Goal: Task Accomplishment & Management: Manage account settings

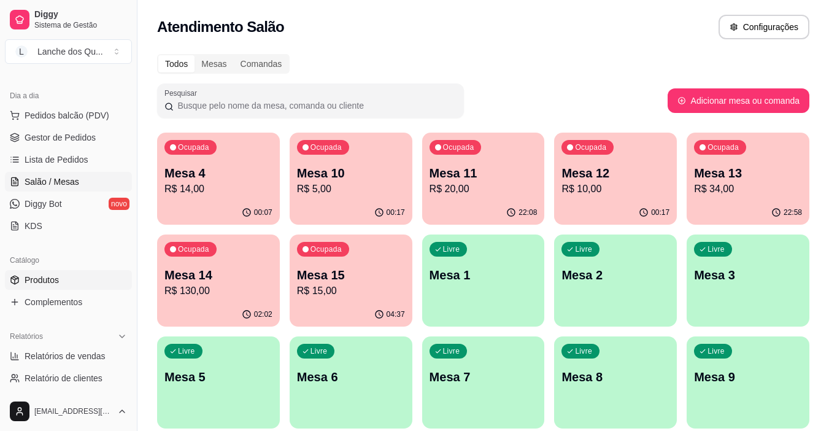
scroll to position [123, 0]
click at [53, 354] on span "Relatórios de vendas" at bounding box center [65, 355] width 81 height 12
select select "ALL"
select select "0"
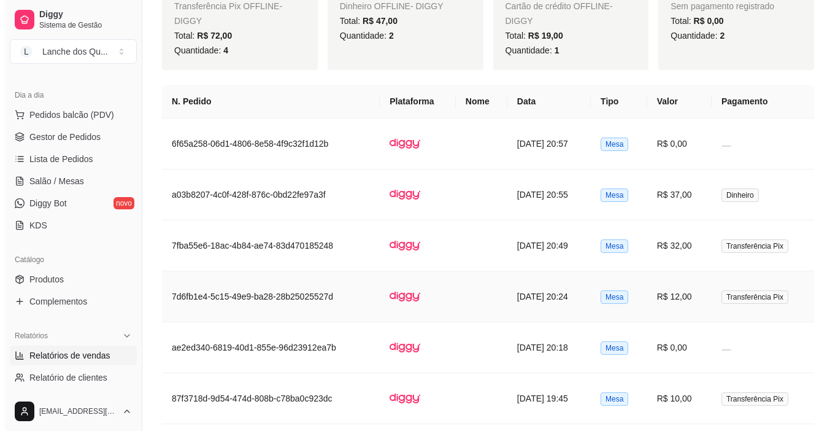
scroll to position [552, 0]
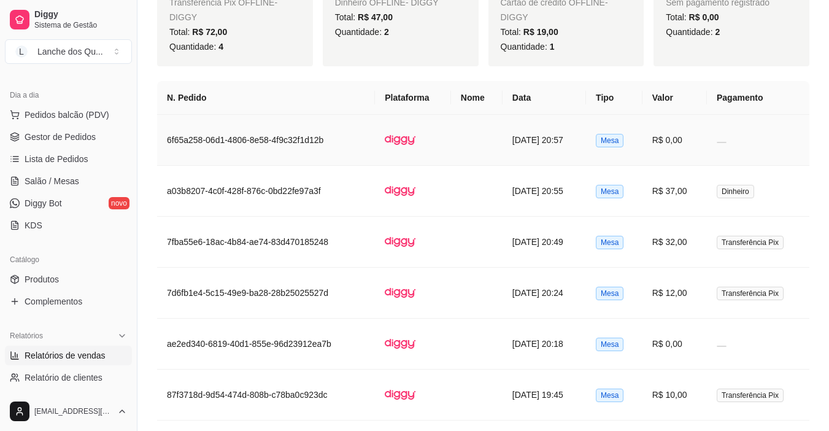
click at [716, 143] on td at bounding box center [758, 140] width 102 height 51
click at [743, 196] on span "Dinheiro" at bounding box center [735, 191] width 37 height 13
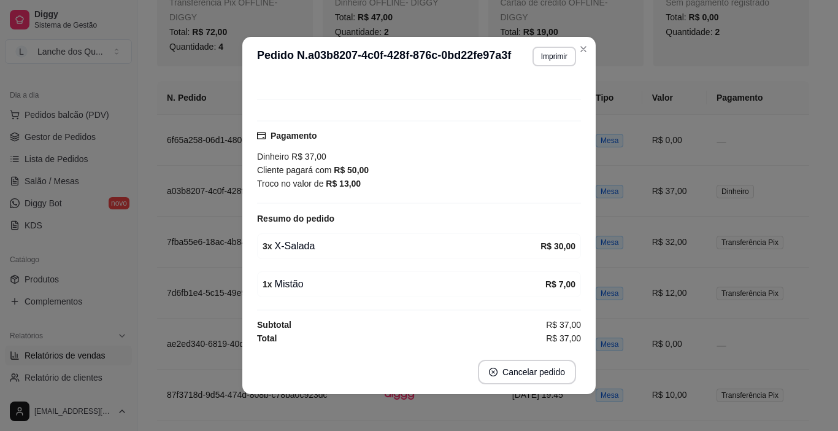
scroll to position [2, 0]
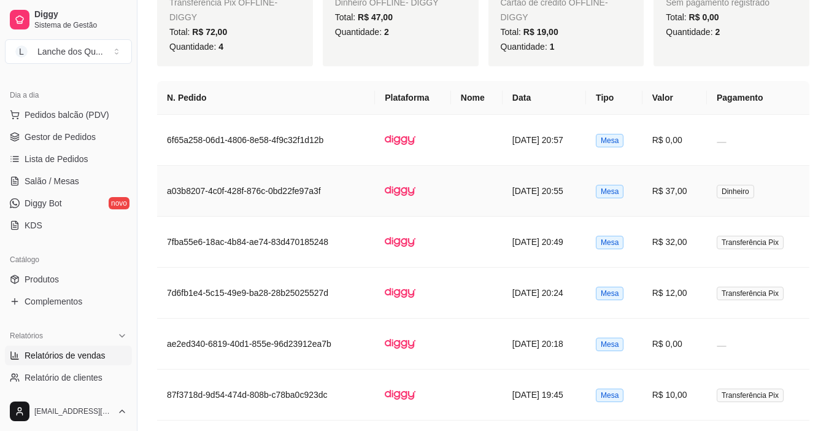
click at [693, 198] on td "R$ 37,00" at bounding box center [674, 191] width 64 height 51
click at [712, 242] on td "Transferência Pix" at bounding box center [758, 242] width 102 height 51
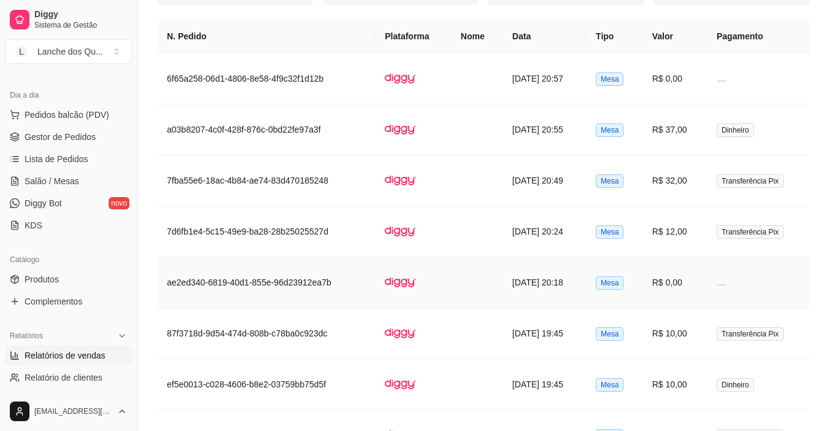
click at [707, 293] on td "R$ 0,00" at bounding box center [674, 282] width 64 height 51
click at [715, 278] on td at bounding box center [758, 282] width 102 height 51
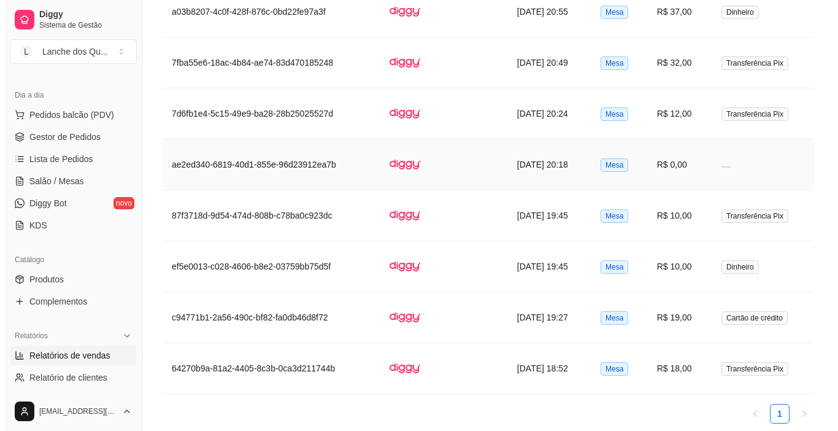
scroll to position [736, 0]
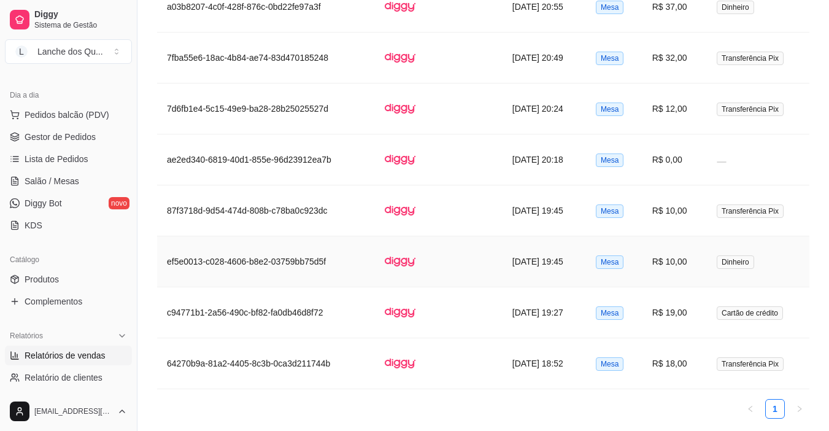
click at [689, 276] on td "R$ 10,00" at bounding box center [674, 261] width 64 height 51
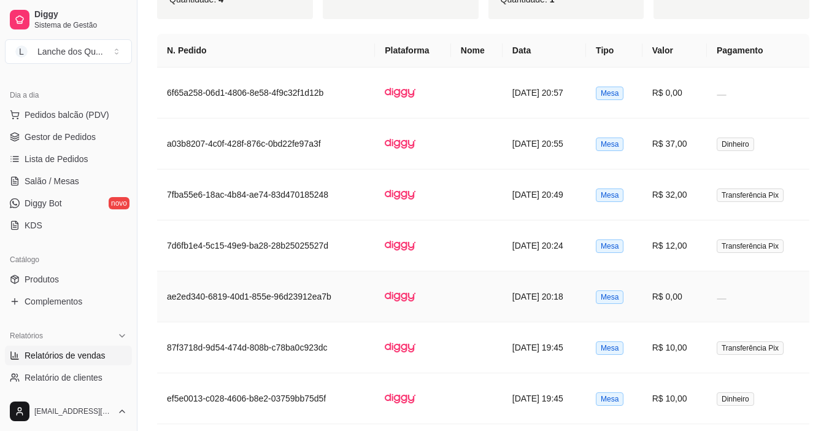
scroll to position [170, 0]
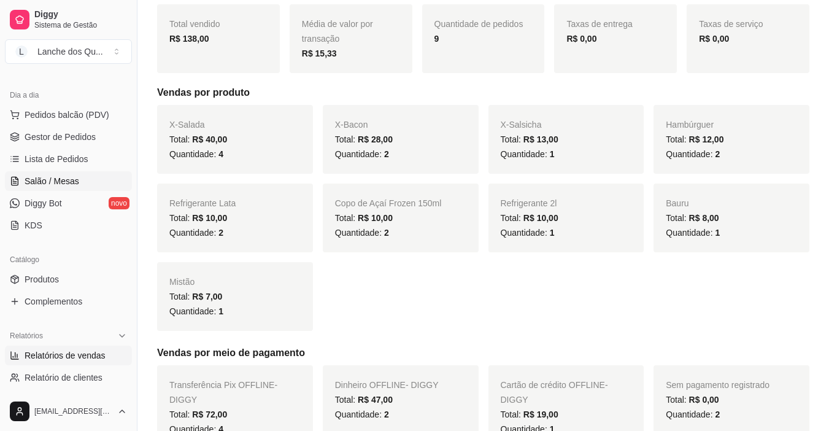
click at [34, 182] on span "Salão / Mesas" at bounding box center [52, 181] width 55 height 12
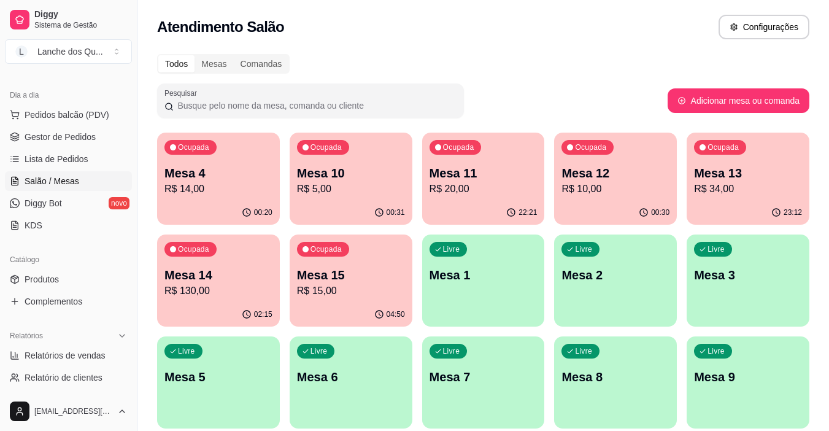
click at [773, 168] on p "Mesa 13" at bounding box center [748, 172] width 108 height 17
click at [215, 182] on p "R$ 14,00" at bounding box center [218, 189] width 108 height 15
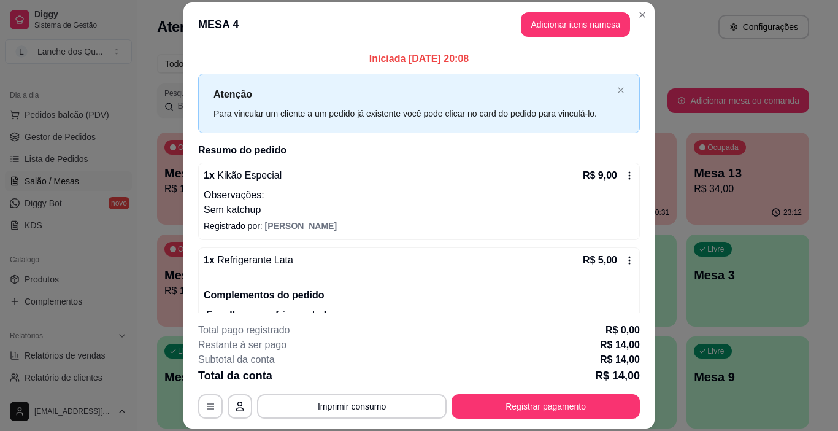
scroll to position [51, 0]
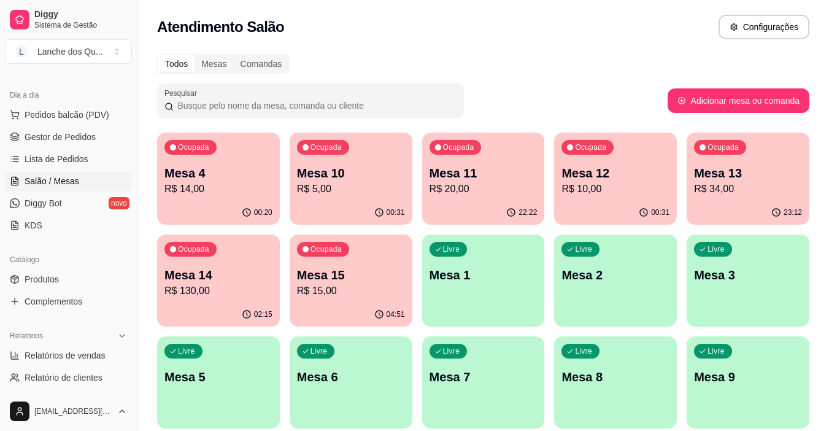
click at [484, 191] on p "R$ 20,00" at bounding box center [484, 189] width 108 height 15
click at [241, 271] on p "Mesa 14" at bounding box center [218, 274] width 108 height 17
click at [194, 283] on p "R$ 130,00" at bounding box center [218, 290] width 108 height 15
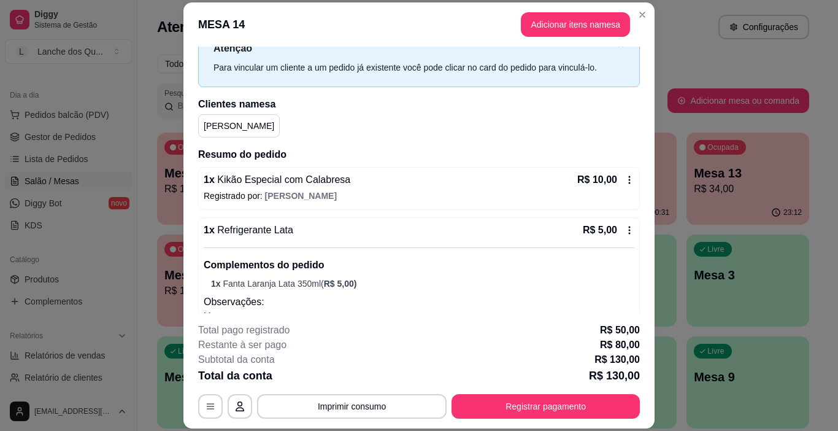
scroll to position [123, 0]
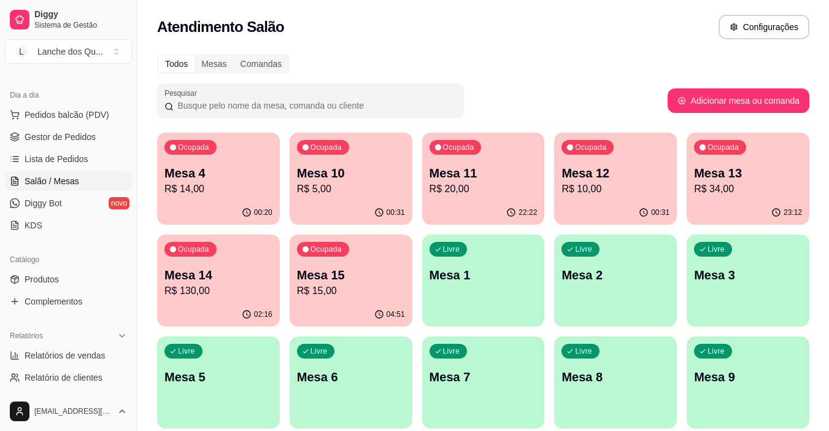
click at [215, 189] on p "R$ 14,00" at bounding box center [218, 189] width 108 height 15
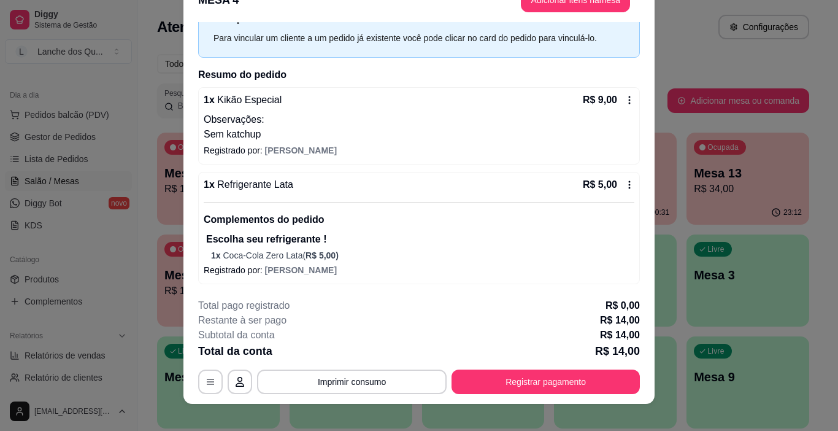
scroll to position [37, 0]
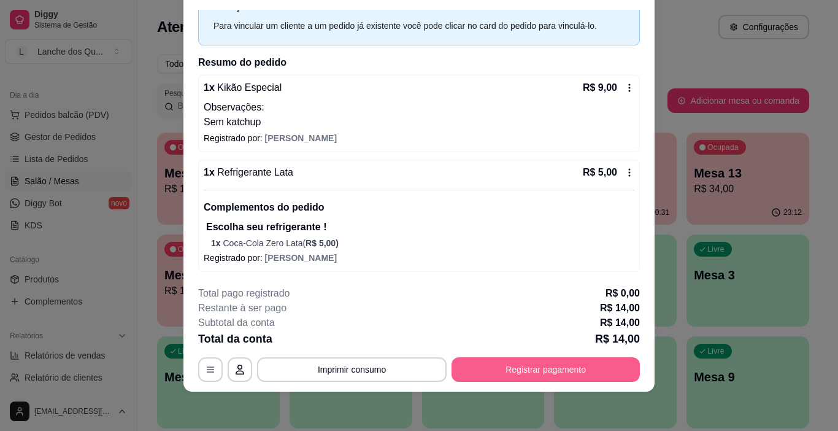
click at [581, 366] on button "Registrar pagamento" at bounding box center [546, 369] width 188 height 25
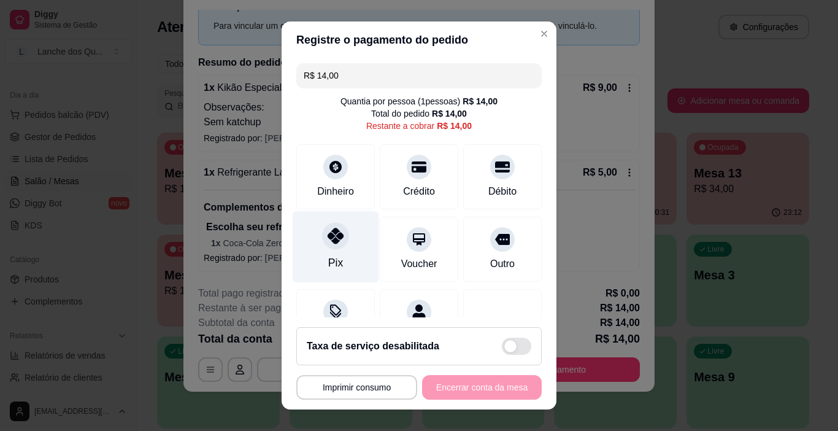
click at [348, 242] on div "Pix" at bounding box center [336, 247] width 87 height 72
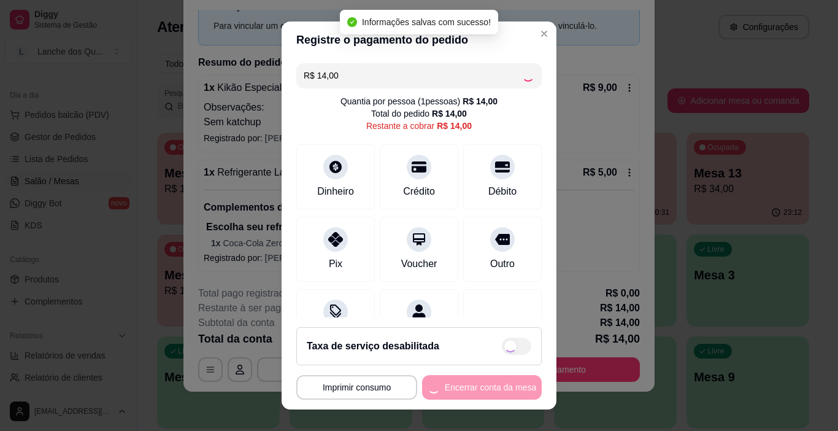
type input "R$ 0,00"
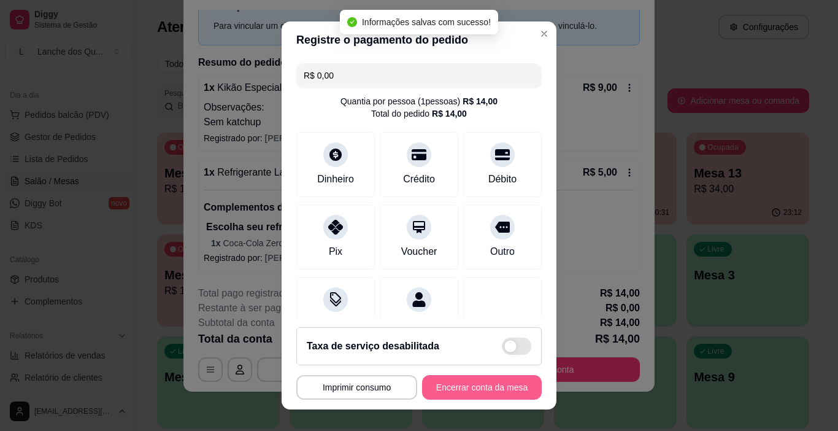
click at [489, 388] on button "Encerrar conta da mesa" at bounding box center [482, 387] width 120 height 25
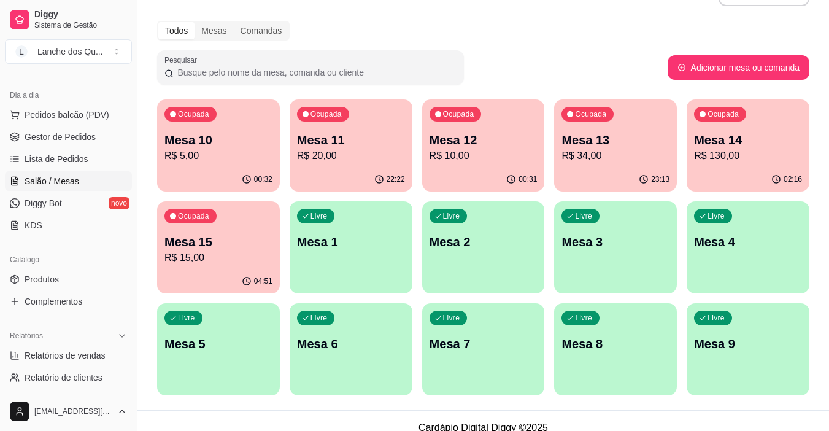
scroll to position [47, 0]
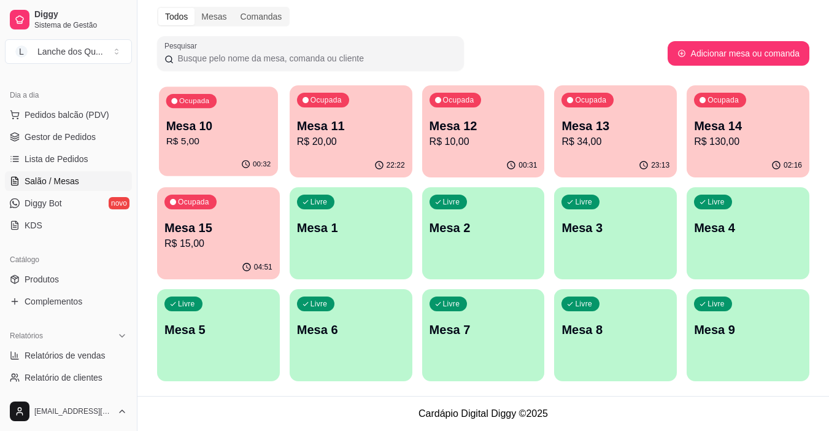
click at [204, 129] on p "Mesa 10" at bounding box center [218, 126] width 105 height 17
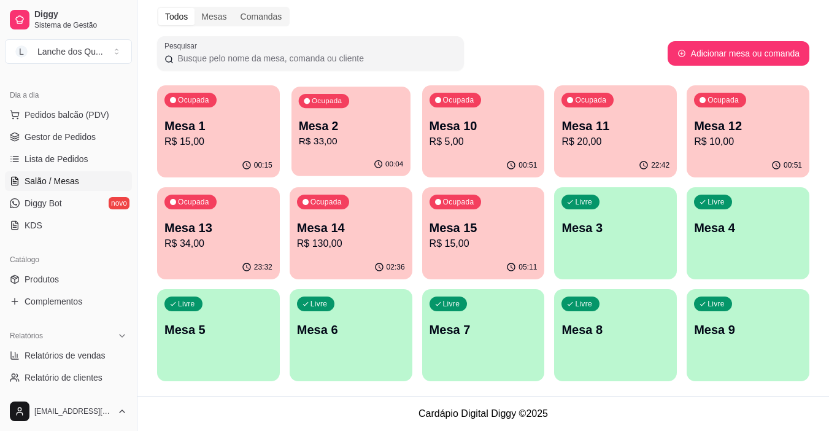
click at [395, 136] on p "R$ 33,00" at bounding box center [350, 141] width 105 height 14
click at [487, 138] on p "R$ 5,00" at bounding box center [484, 141] width 108 height 15
click at [492, 139] on p "R$ 5,00" at bounding box center [483, 141] width 105 height 14
click at [634, 112] on div "Ocupada Mesa 11 R$ 20,00" at bounding box center [615, 119] width 123 height 68
click at [742, 142] on p "R$ 10,00" at bounding box center [748, 141] width 105 height 14
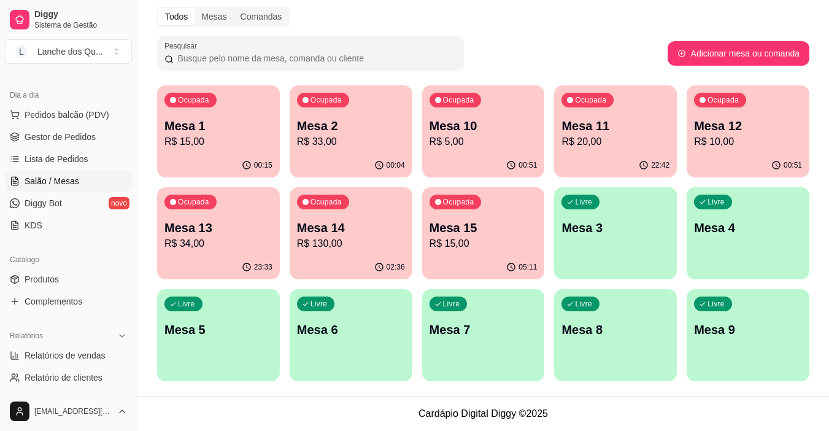
click at [223, 252] on div "Ocupada Mesa 13 R$ 34,00" at bounding box center [218, 221] width 123 height 68
click at [78, 352] on span "Relatórios de vendas" at bounding box center [65, 355] width 81 height 12
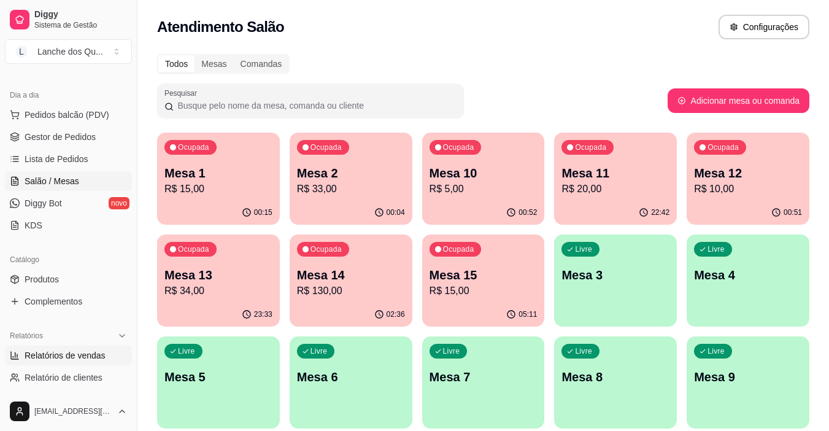
select select "ALL"
select select "0"
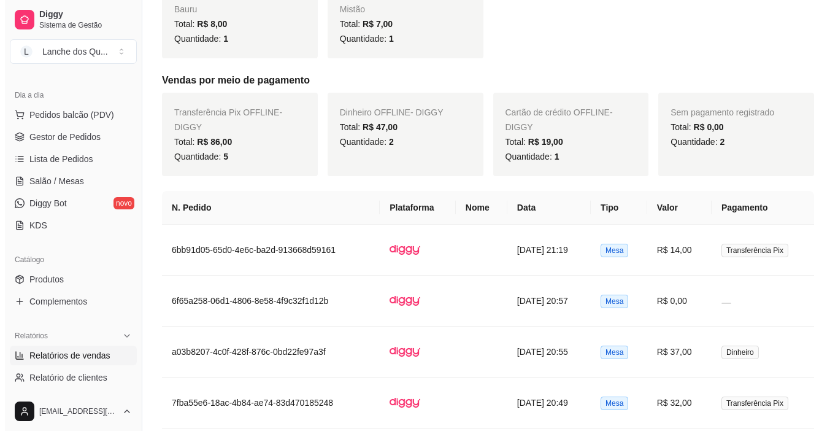
scroll to position [552, 0]
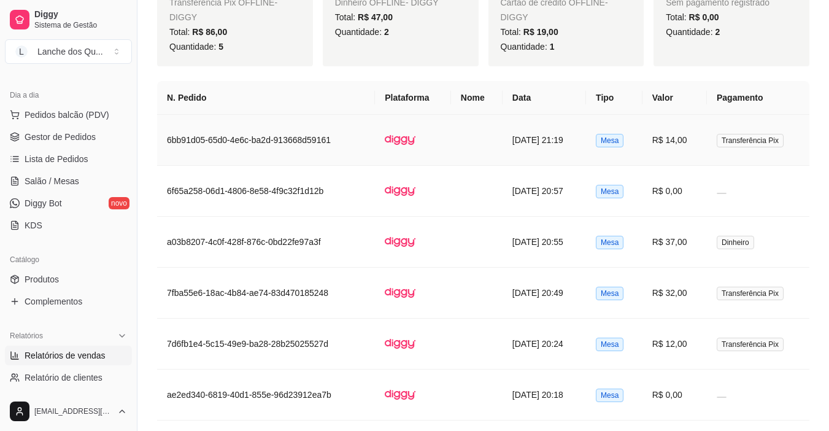
click at [672, 145] on td "R$ 14,00" at bounding box center [674, 140] width 64 height 51
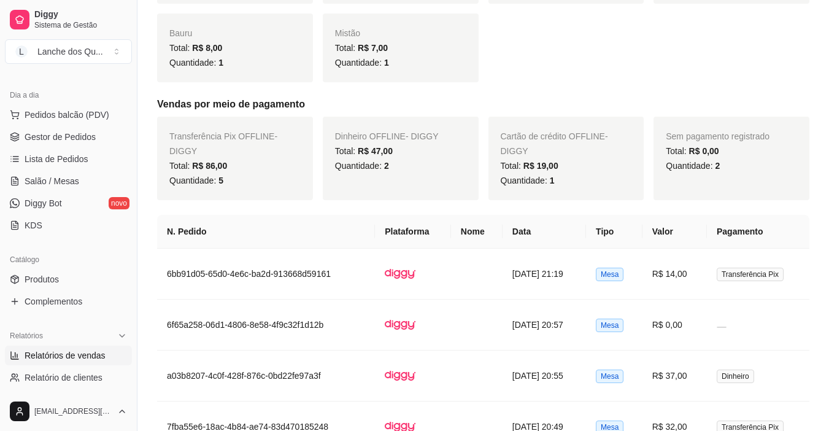
scroll to position [307, 0]
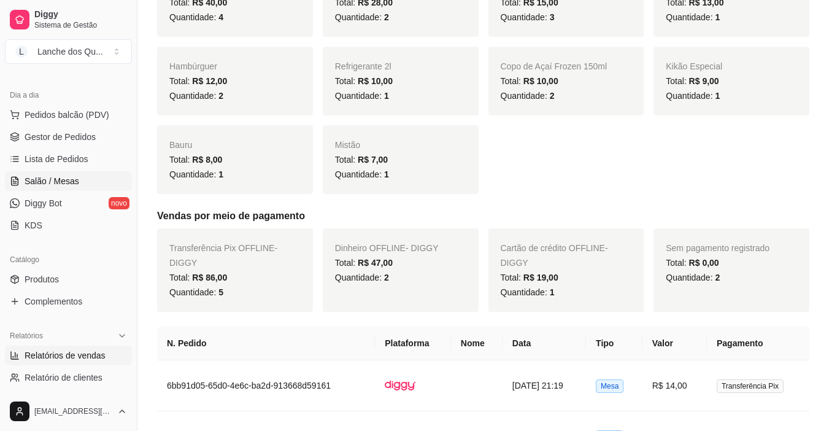
click at [52, 180] on span "Salão / Mesas" at bounding box center [52, 181] width 55 height 12
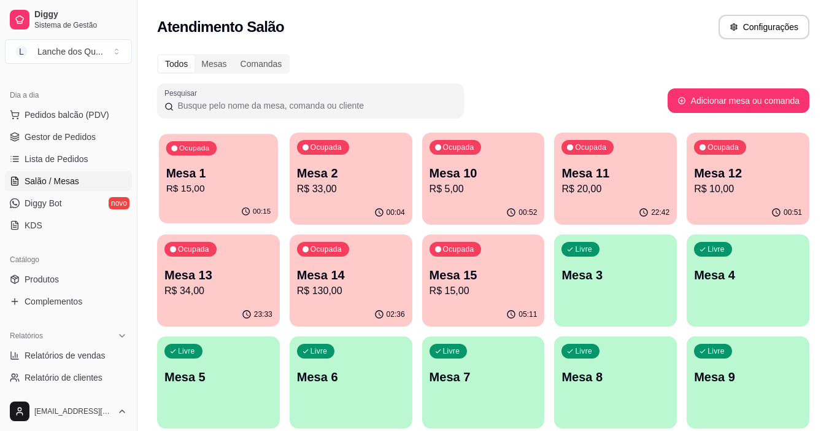
click at [245, 195] on p "R$ 15,00" at bounding box center [218, 189] width 105 height 14
click at [376, 171] on p "Mesa 2" at bounding box center [351, 172] width 108 height 17
click at [357, 189] on p "R$ 33,00" at bounding box center [350, 189] width 105 height 14
click at [350, 160] on div "Ocupada Mesa 2 R$ 33,00" at bounding box center [351, 167] width 123 height 68
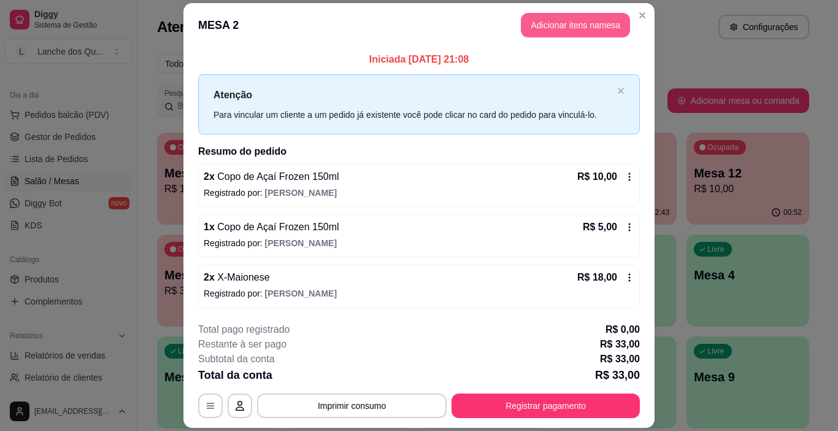
click at [590, 25] on button "Adicionar itens na mesa" at bounding box center [575, 25] width 109 height 25
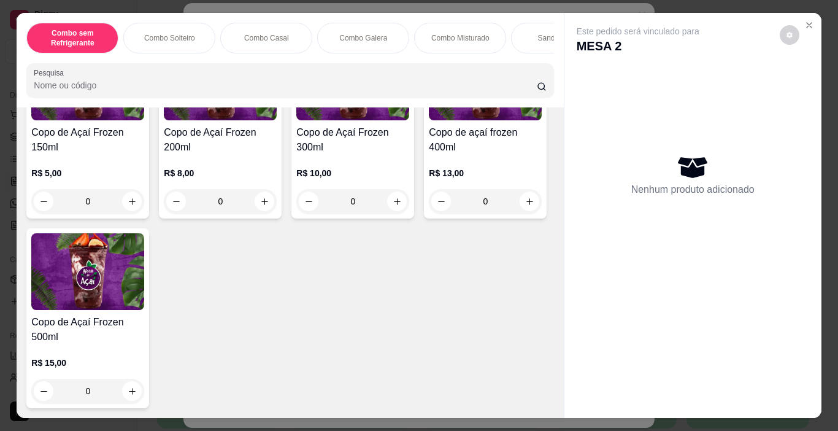
scroll to position [3866, 0]
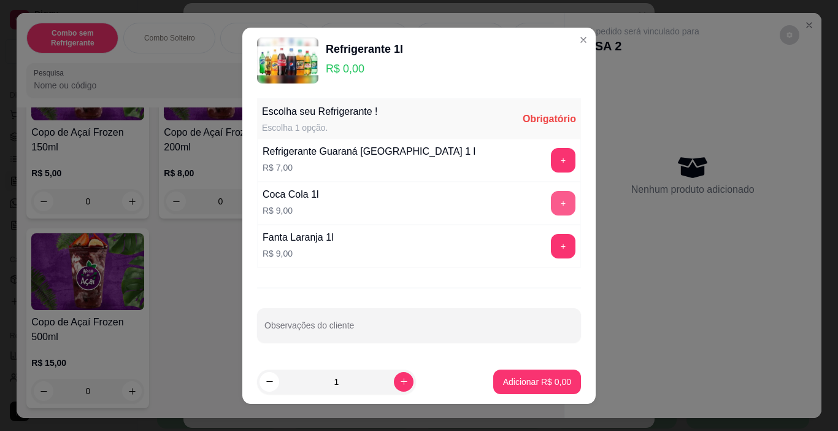
click at [554, 202] on button "+" at bounding box center [563, 203] width 25 height 25
click at [536, 375] on button "Adicionar R$ 9,00" at bounding box center [537, 381] width 85 height 24
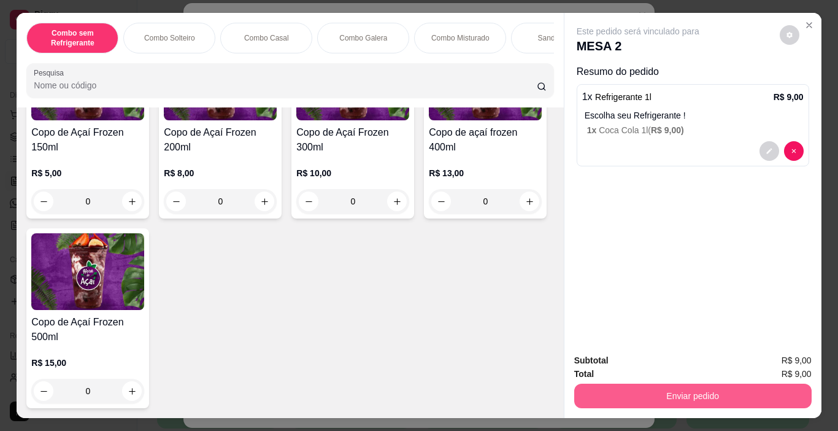
click at [646, 392] on button "Enviar pedido" at bounding box center [692, 396] width 237 height 25
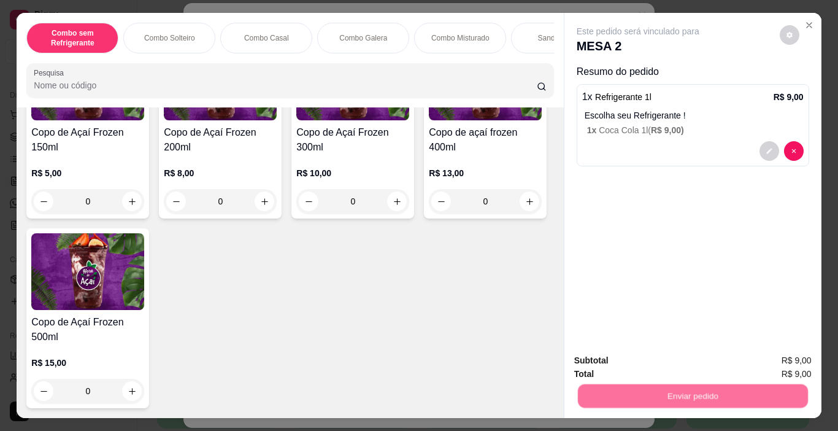
click at [612, 361] on button "Não registrar e enviar pedido" at bounding box center [652, 360] width 124 height 23
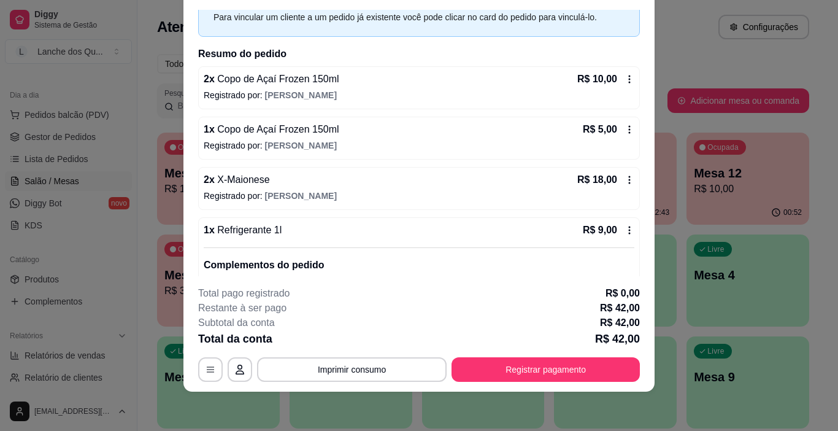
scroll to position [117, 0]
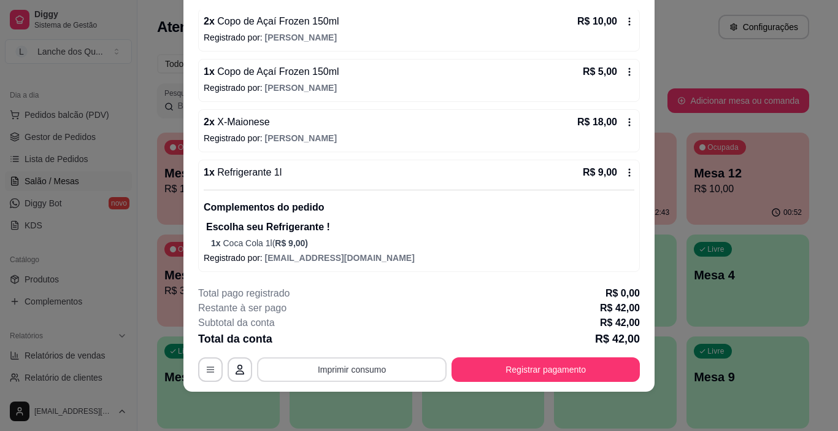
click at [379, 366] on button "Imprimir consumo" at bounding box center [352, 369] width 190 height 25
click at [346, 131] on div "2 x X-Maionese R$ 18,00 Registrado por: [PERSON_NAME]" at bounding box center [419, 130] width 442 height 43
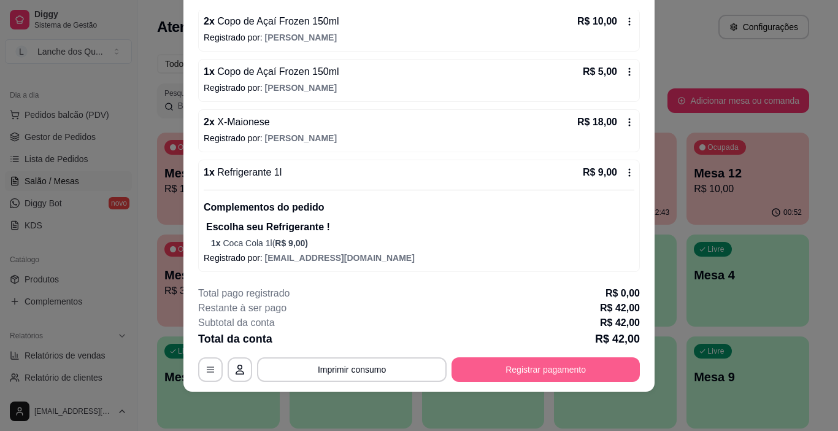
click at [550, 369] on button "Registrar pagamento" at bounding box center [546, 369] width 188 height 25
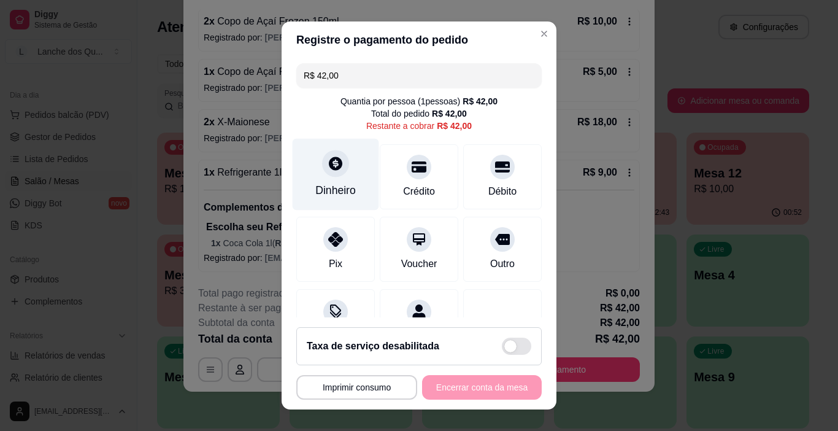
click at [354, 172] on div "Dinheiro" at bounding box center [336, 175] width 87 height 72
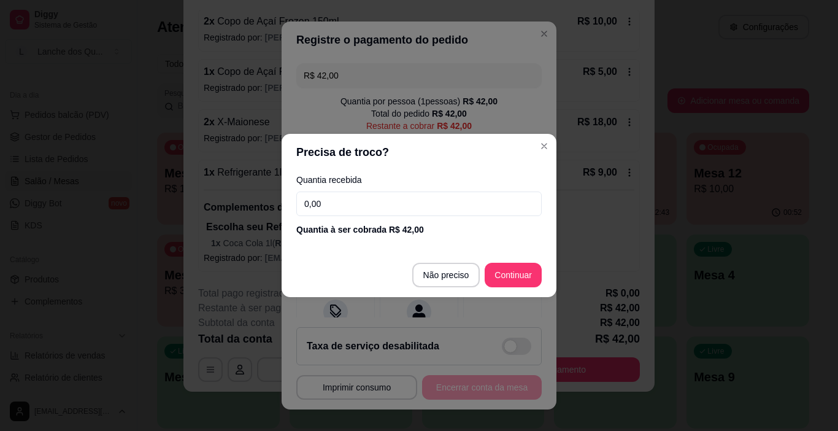
drag, startPoint x: 342, startPoint y: 207, endPoint x: 166, endPoint y: 204, distance: 176.1
click at [169, 204] on div "Precisa de troco? Quantia recebida 0,00 Quantia à ser cobrada R$ 42,00 Não prec…" at bounding box center [419, 215] width 838 height 431
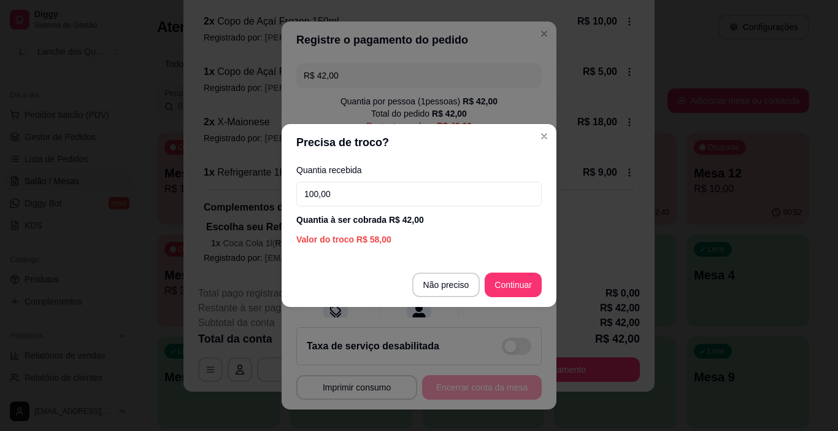
type input "100,00"
click at [438, 231] on div "Quantia recebida 100,00 Quantia à ser cobrada R$ 42,00 Valor do troco R$ 58,00" at bounding box center [419, 206] width 275 height 90
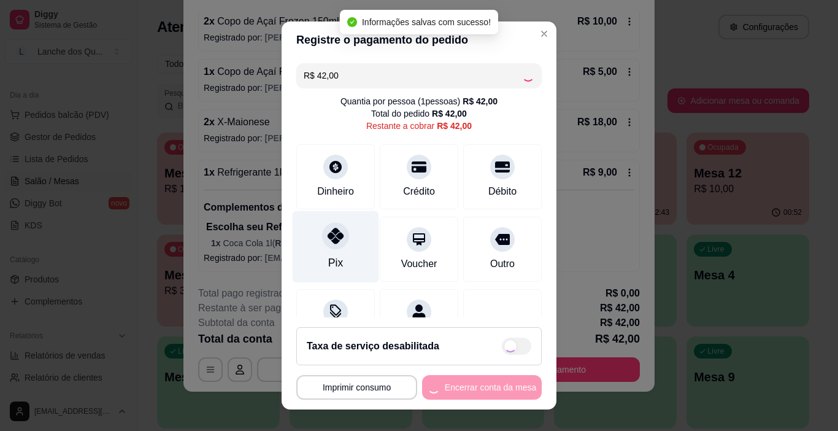
type input "R$ 0,00"
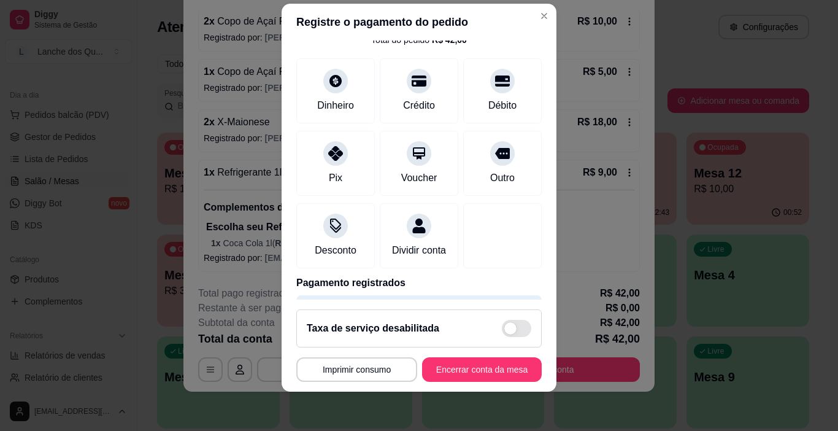
scroll to position [108, 0]
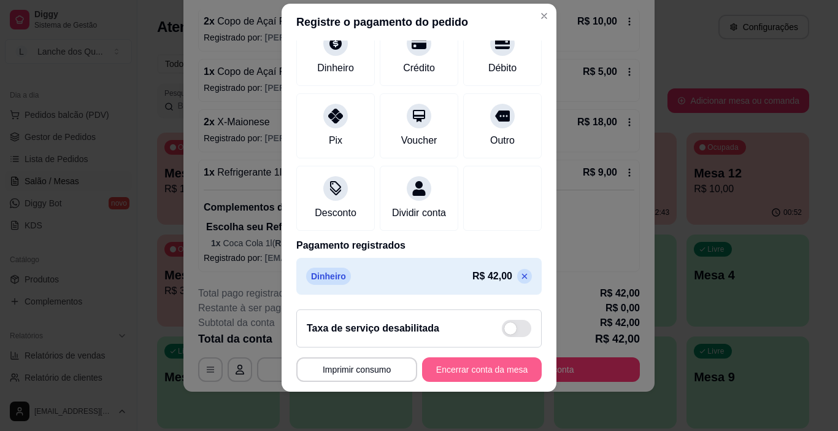
click at [486, 371] on button "Encerrar conta da mesa" at bounding box center [482, 369] width 120 height 25
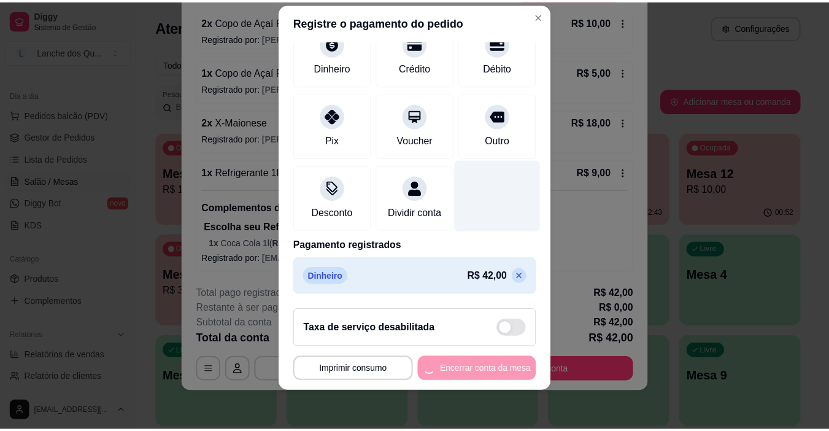
scroll to position [0, 0]
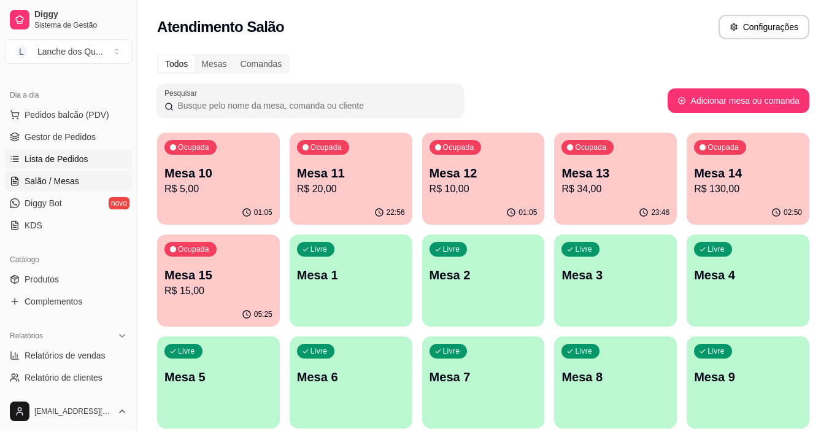
click at [85, 158] on span "Lista de Pedidos" at bounding box center [57, 159] width 64 height 12
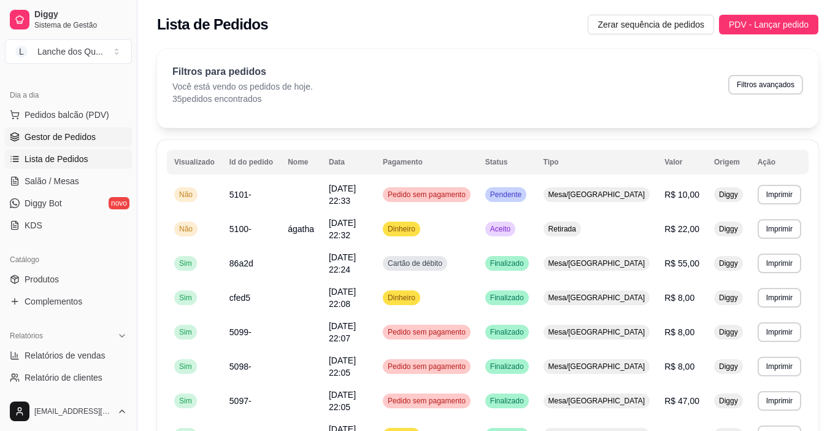
click at [68, 131] on span "Gestor de Pedidos" at bounding box center [60, 137] width 71 height 12
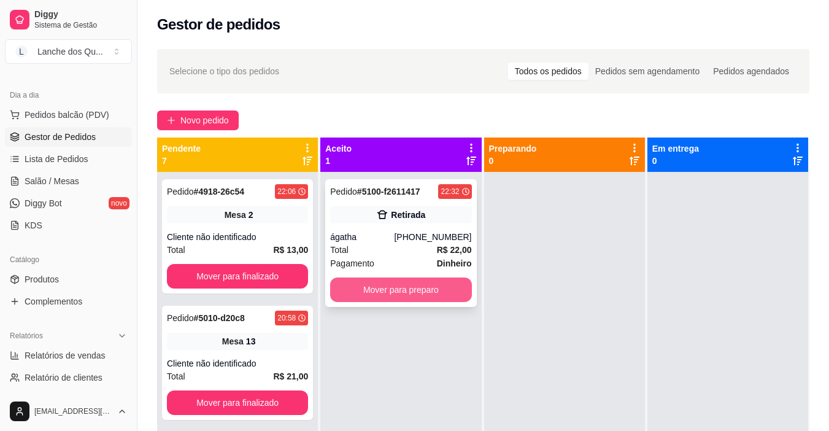
click at [418, 287] on button "Mover para preparo" at bounding box center [400, 289] width 141 height 25
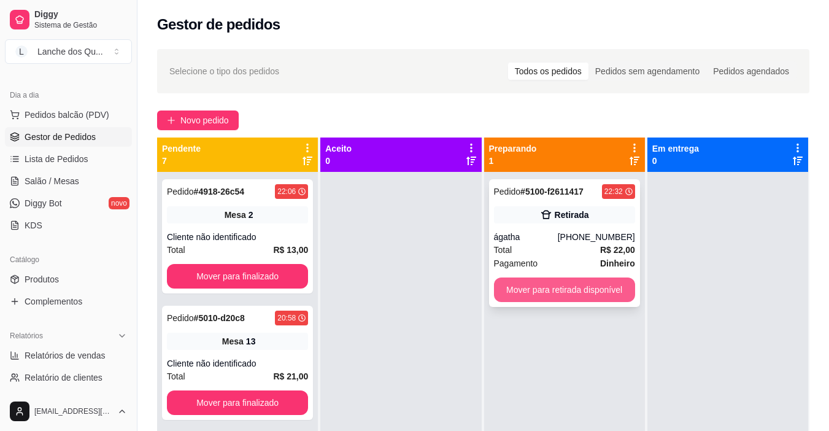
click at [598, 288] on button "Mover para retirada disponível" at bounding box center [564, 289] width 141 height 25
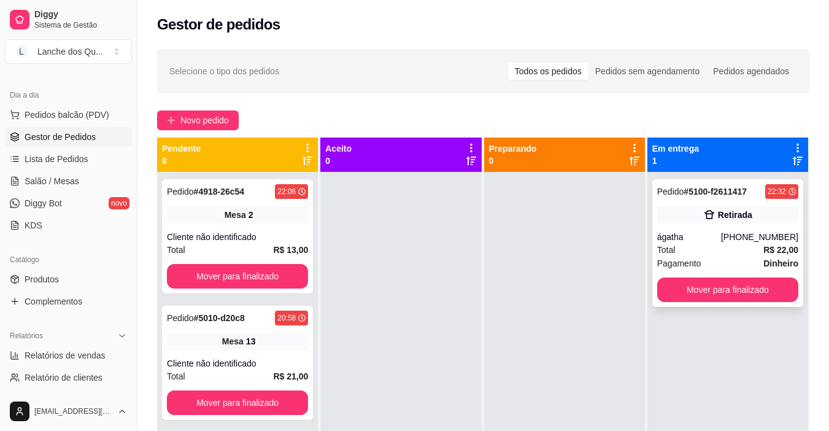
click at [705, 235] on div "ágatha" at bounding box center [689, 237] width 64 height 12
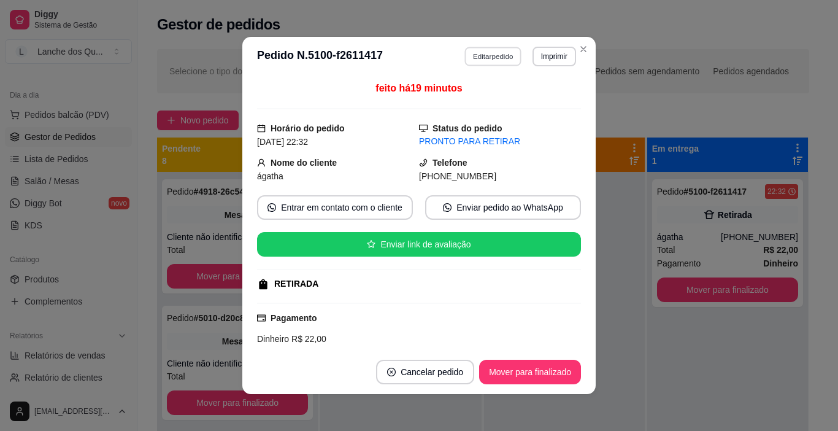
click at [499, 60] on button "Editar pedido" at bounding box center [493, 56] width 57 height 19
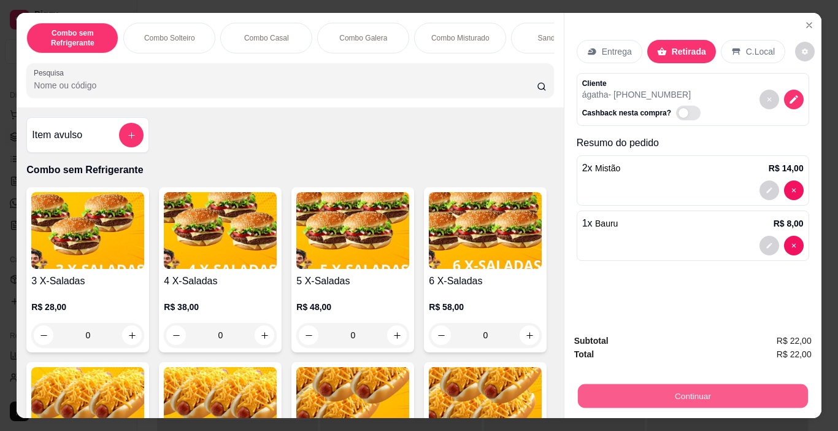
click at [694, 388] on button "Continuar" at bounding box center [692, 396] width 230 height 24
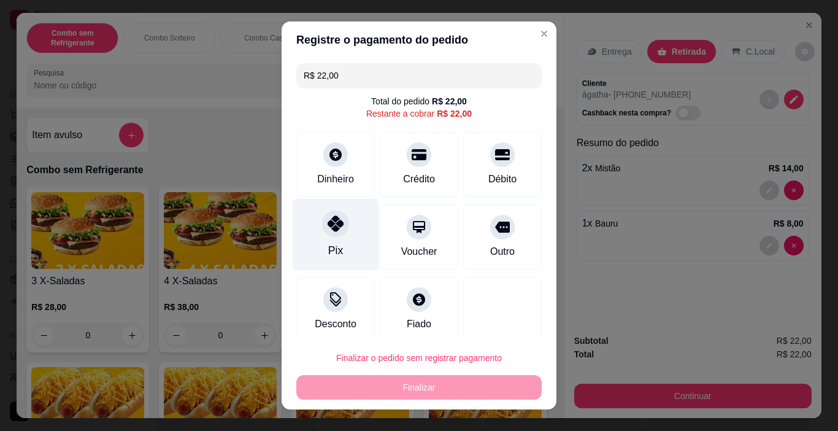
click at [343, 241] on div "Pix" at bounding box center [336, 235] width 87 height 72
type input "R$ 0,00"
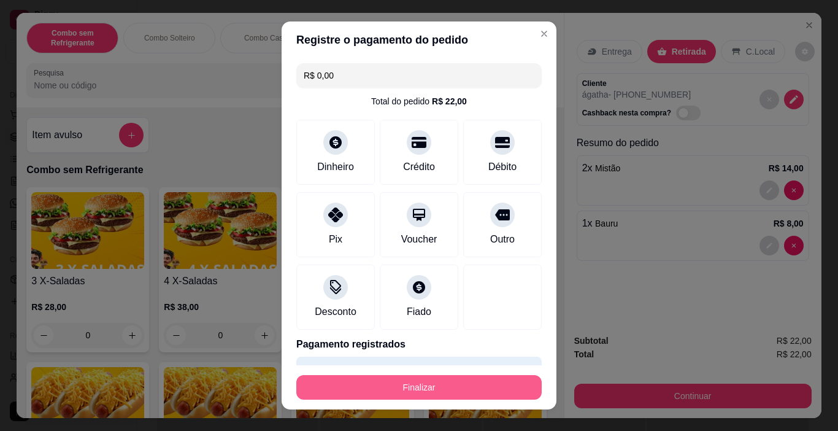
click at [448, 387] on button "Finalizar" at bounding box center [418, 387] width 245 height 25
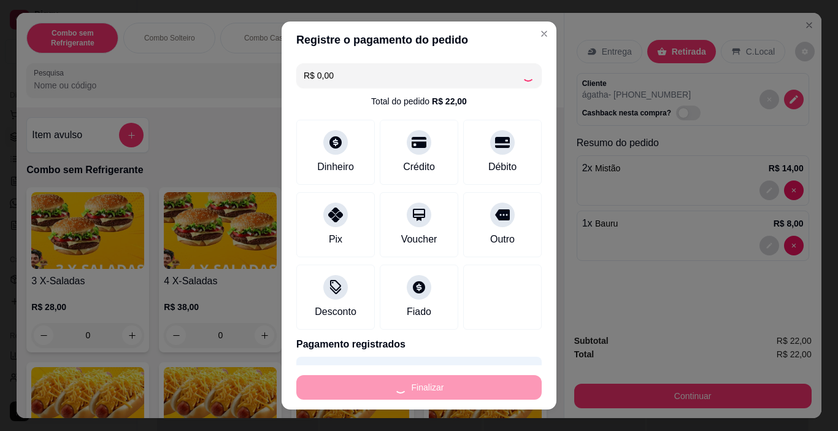
type input "0"
type input "-R$ 22,00"
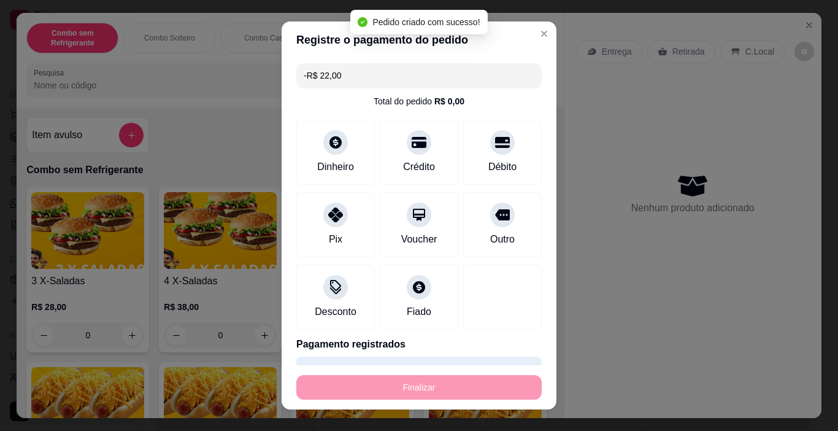
click at [453, 387] on div "Finalizar" at bounding box center [418, 387] width 245 height 25
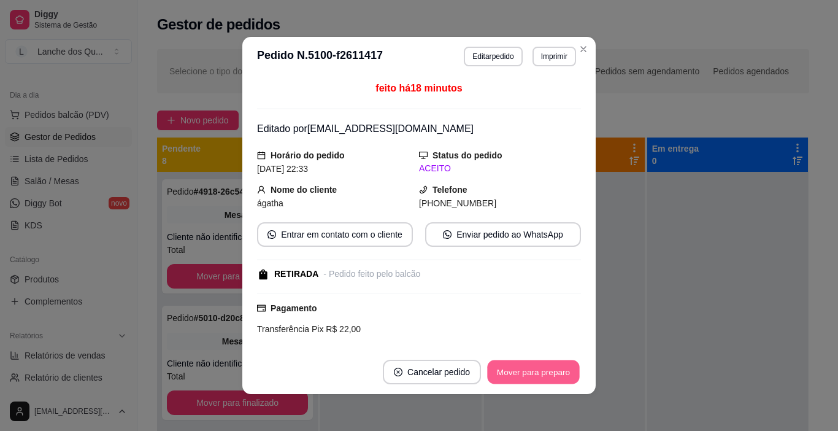
click at [517, 374] on button "Mover para preparo" at bounding box center [533, 372] width 92 height 24
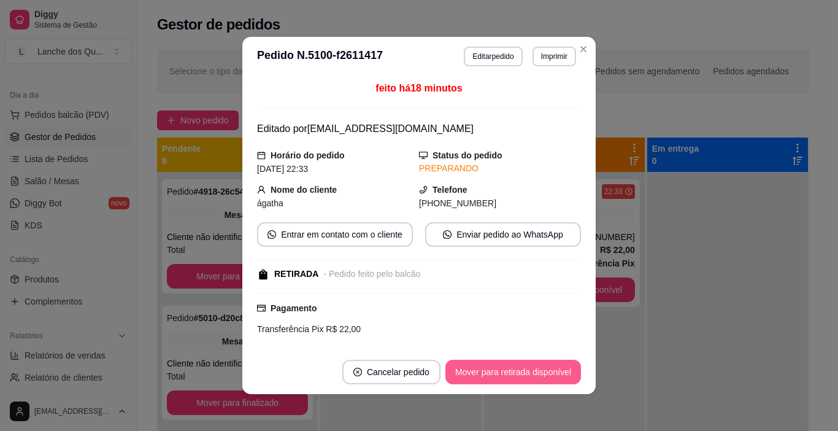
click at [530, 369] on button "Mover para retirada disponível" at bounding box center [513, 372] width 136 height 25
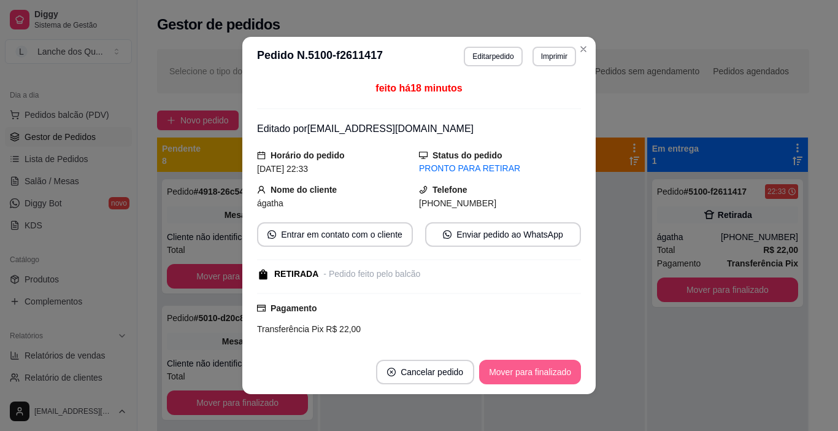
click at [530, 369] on button "Mover para finalizado" at bounding box center [530, 372] width 102 height 25
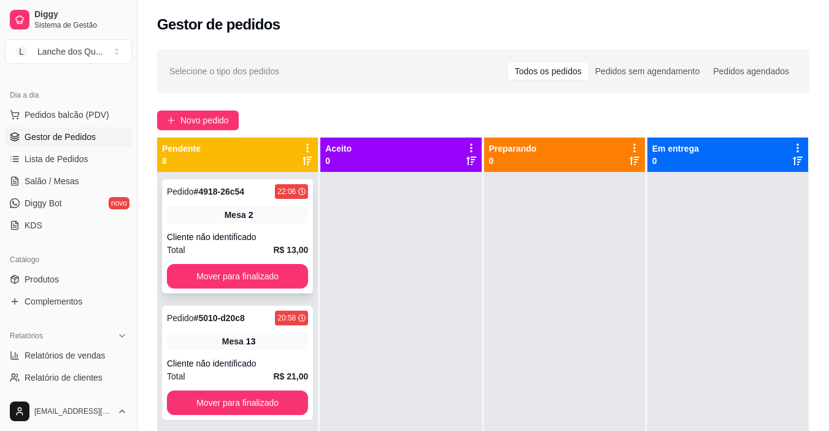
click at [218, 229] on div "Pedido # 4918-26c54 22:06 Mesa 2 Cliente não identificado Total R$ 13,00 Mover …" at bounding box center [237, 236] width 151 height 114
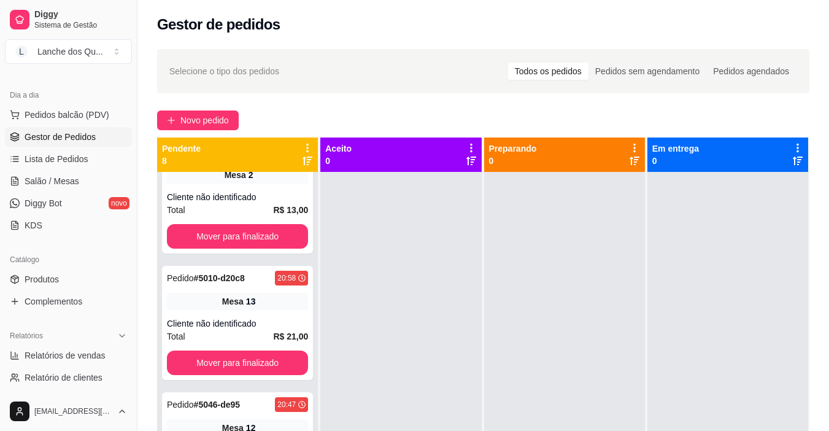
scroll to position [61, 0]
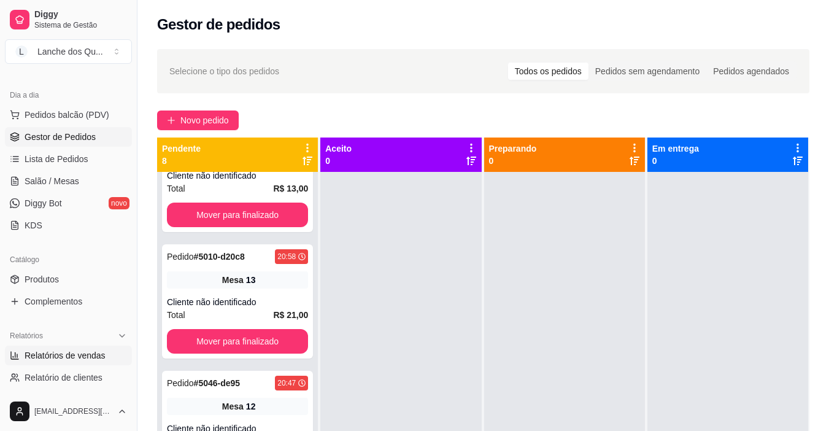
click at [74, 358] on span "Relatórios de vendas" at bounding box center [65, 355] width 81 height 12
select select "ALL"
select select "0"
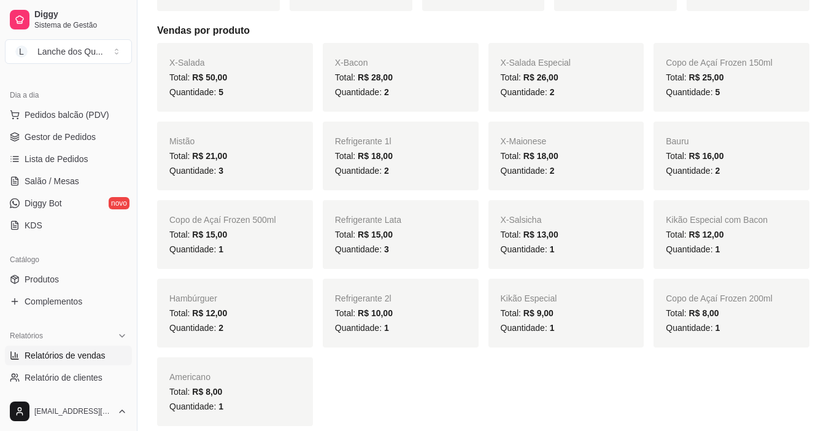
scroll to position [123, 0]
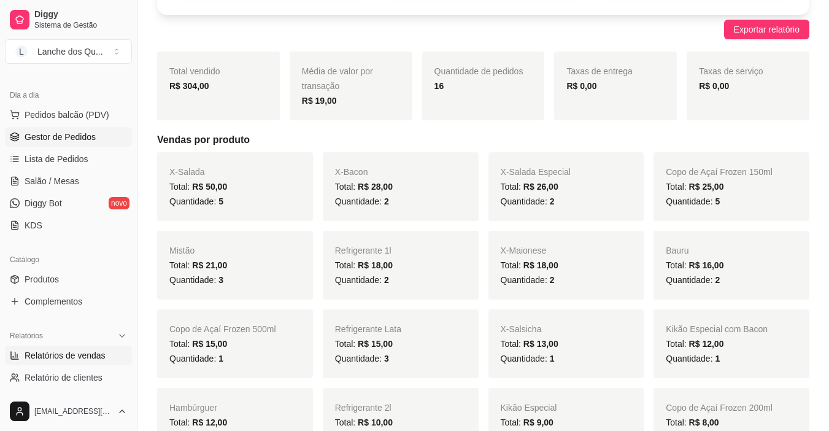
click at [58, 143] on link "Gestor de Pedidos" at bounding box center [68, 137] width 127 height 20
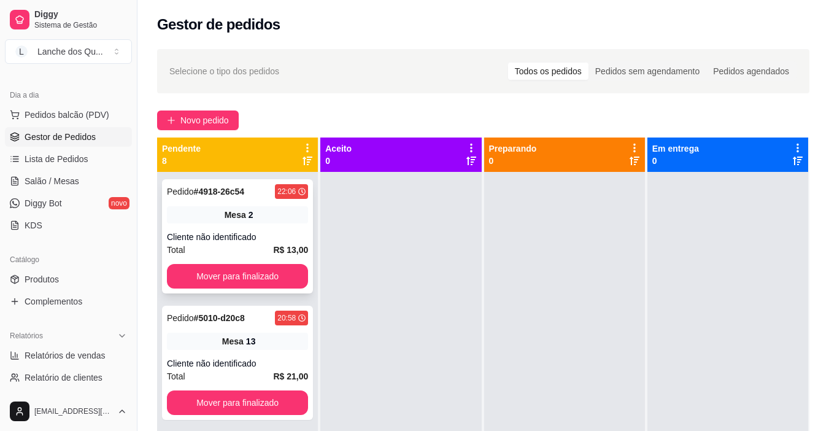
click at [204, 222] on div "Mesa 2" at bounding box center [237, 214] width 141 height 17
click at [64, 188] on link "Salão / Mesas" at bounding box center [68, 181] width 127 height 20
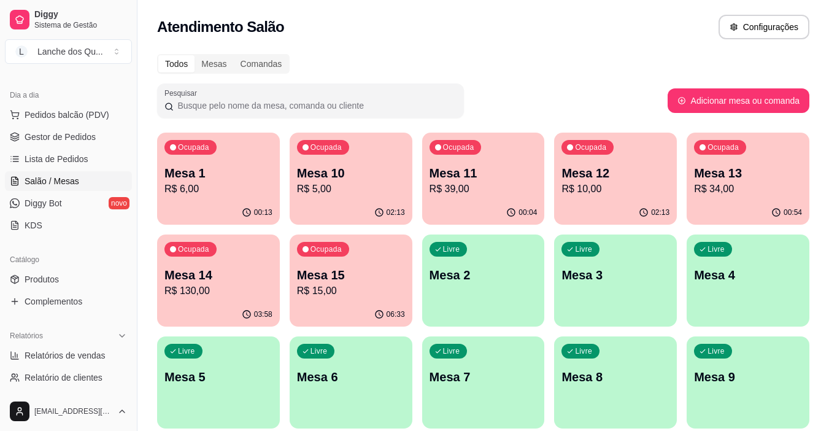
click at [485, 279] on p "Mesa 2" at bounding box center [484, 274] width 108 height 17
click at [222, 168] on p "Mesa 1" at bounding box center [218, 172] width 108 height 17
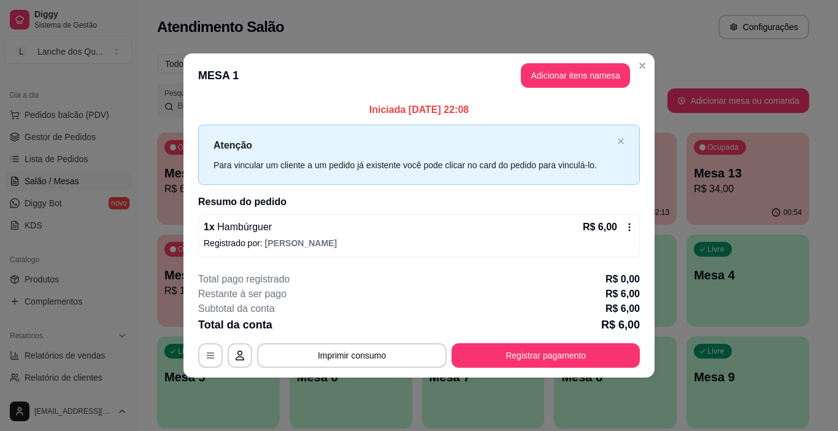
click at [580, 231] on div "1 x Hambúrguer R$ 6,00" at bounding box center [419, 227] width 431 height 15
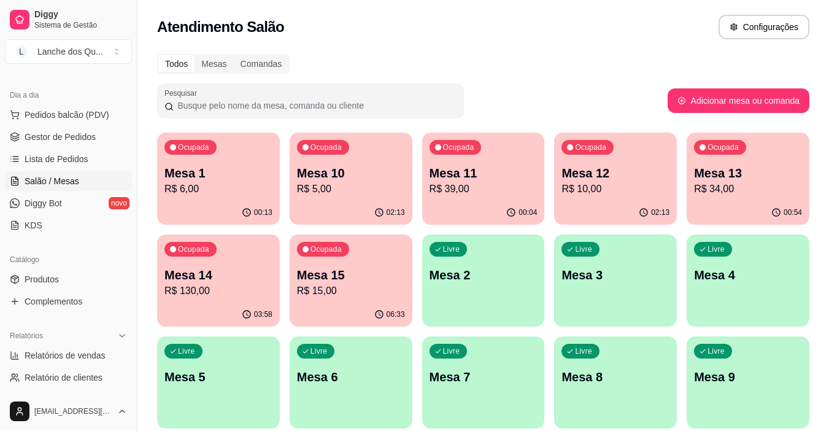
click at [515, 282] on p "Mesa 2" at bounding box center [484, 274] width 108 height 17
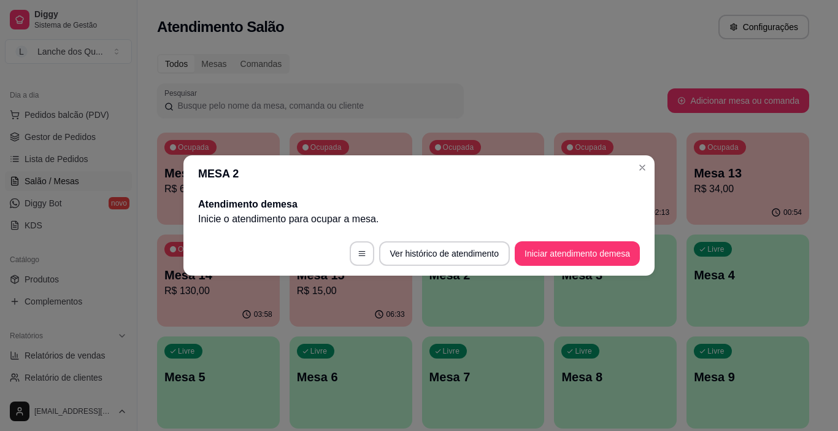
click at [563, 259] on button "Iniciar atendimento de mesa" at bounding box center [577, 253] width 125 height 25
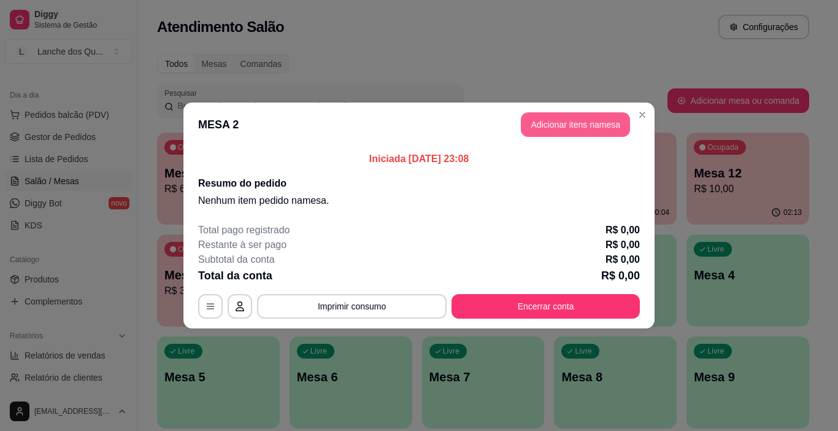
click at [568, 131] on button "Adicionar itens na mesa" at bounding box center [575, 124] width 109 height 25
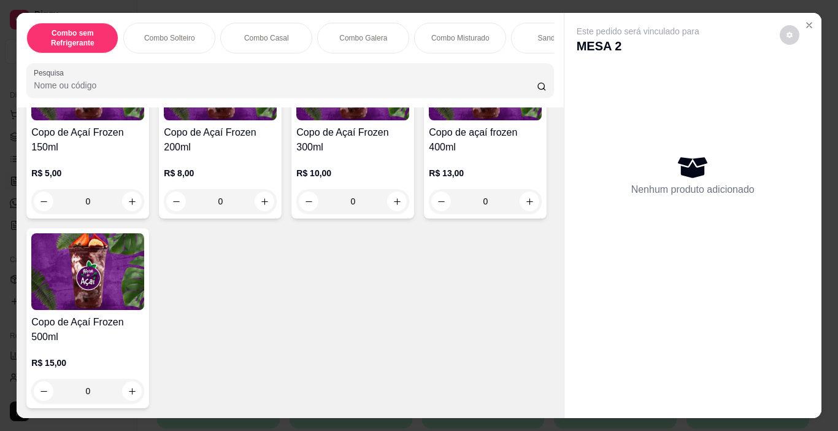
scroll to position [4290, 0]
click at [398, 195] on div "0" at bounding box center [352, 201] width 113 height 25
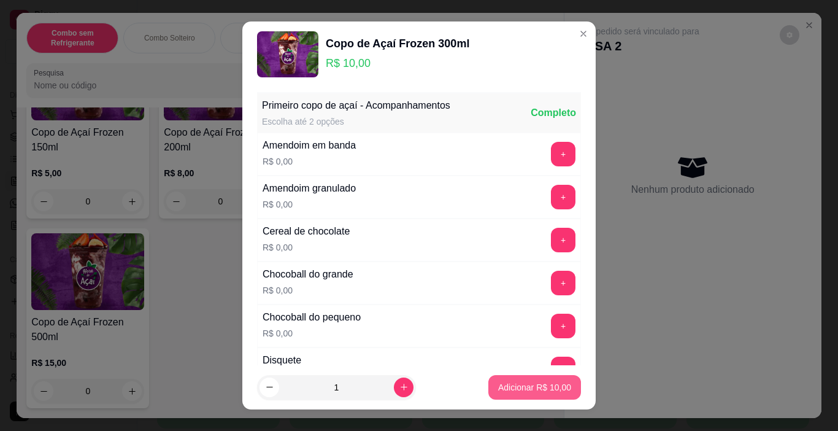
click at [550, 388] on p "Adicionar R$ 10,00" at bounding box center [534, 387] width 73 height 12
type input "1"
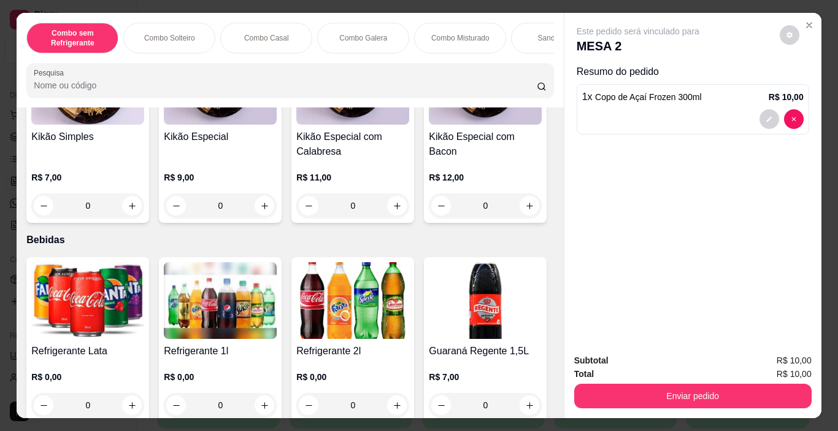
scroll to position [2700, 0]
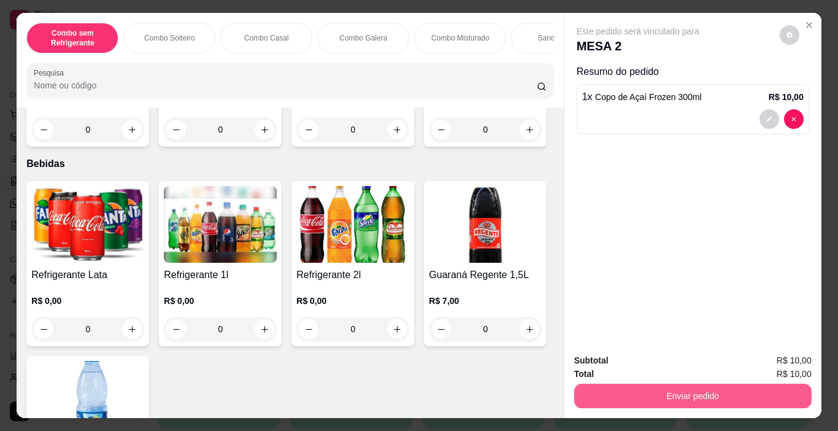
click at [691, 390] on button "Enviar pedido" at bounding box center [692, 396] width 237 height 25
click at [693, 359] on button "Não registrar e enviar pedido" at bounding box center [652, 360] width 128 height 23
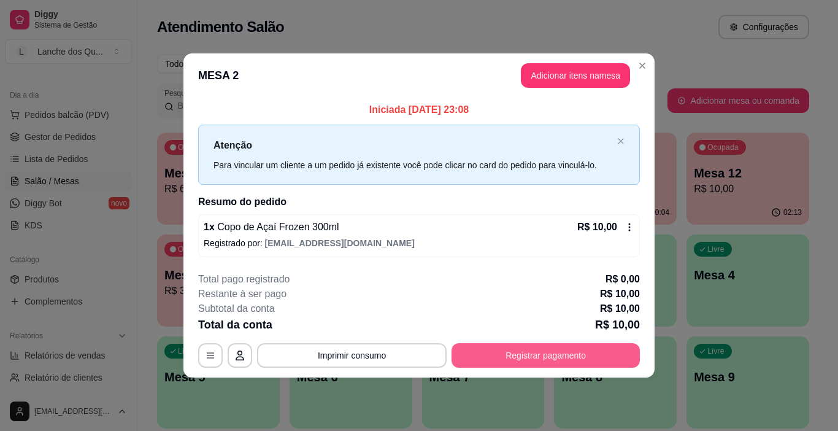
click at [578, 355] on button "Registrar pagamento" at bounding box center [546, 355] width 188 height 25
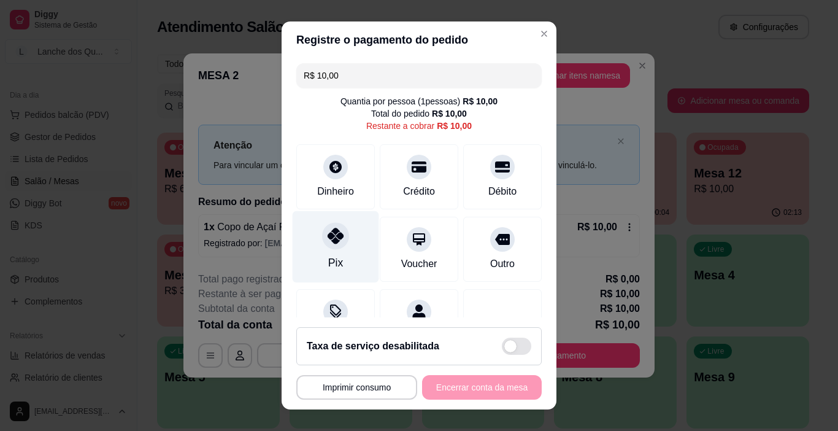
click at [339, 241] on div at bounding box center [335, 236] width 27 height 27
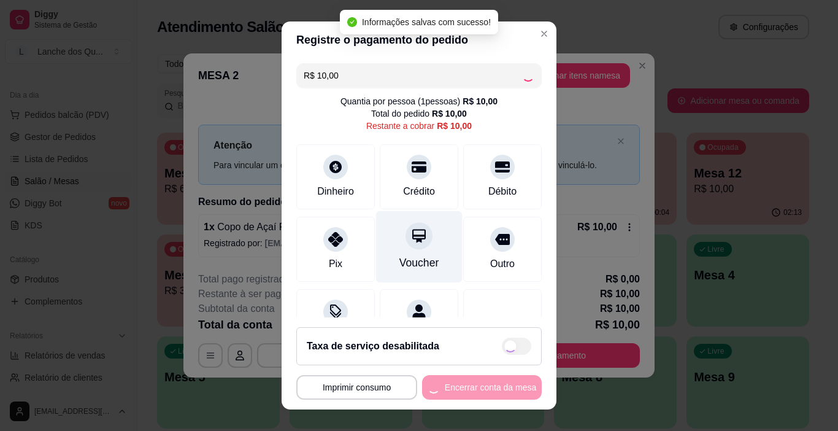
type input "R$ 0,00"
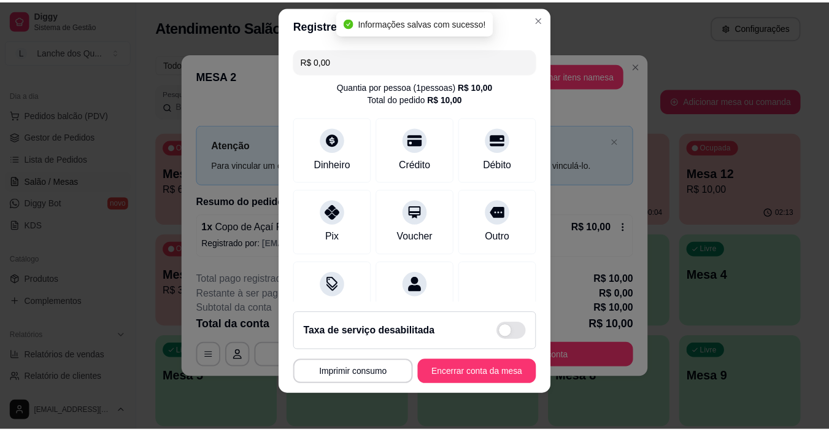
scroll to position [18, 0]
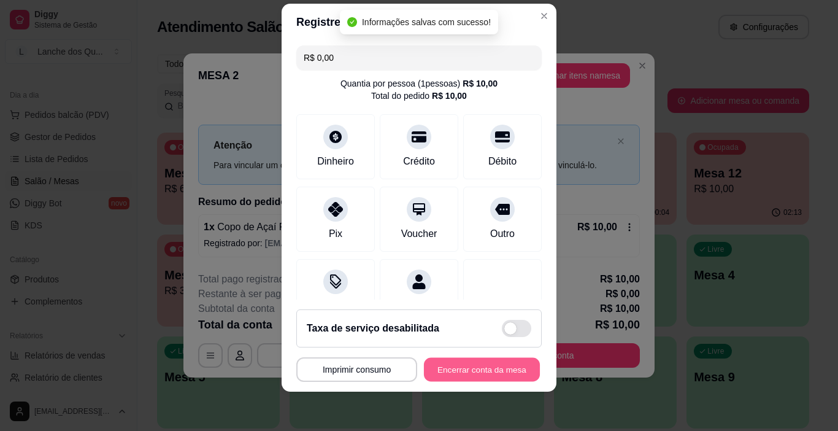
click at [484, 368] on button "Encerrar conta da mesa" at bounding box center [482, 370] width 116 height 24
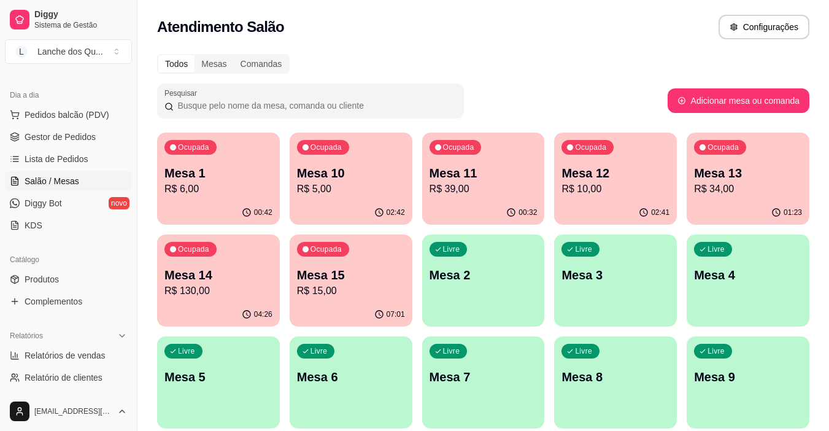
click at [188, 212] on div "00:42" at bounding box center [218, 213] width 123 height 24
click at [63, 358] on span "Relatórios de vendas" at bounding box center [65, 355] width 81 height 12
select select "ALL"
select select "0"
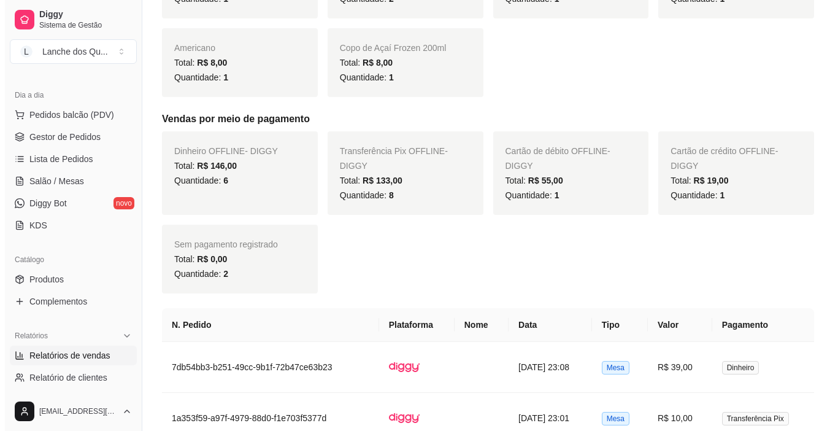
scroll to position [736, 0]
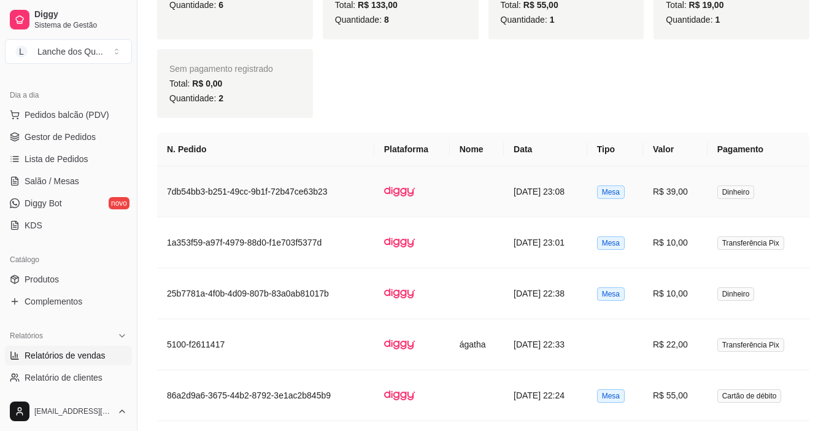
click at [708, 187] on td "R$ 39,00" at bounding box center [675, 191] width 64 height 51
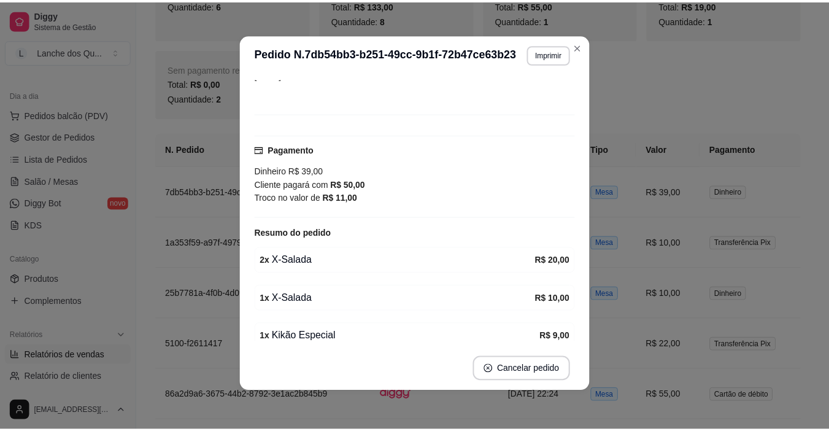
scroll to position [118, 0]
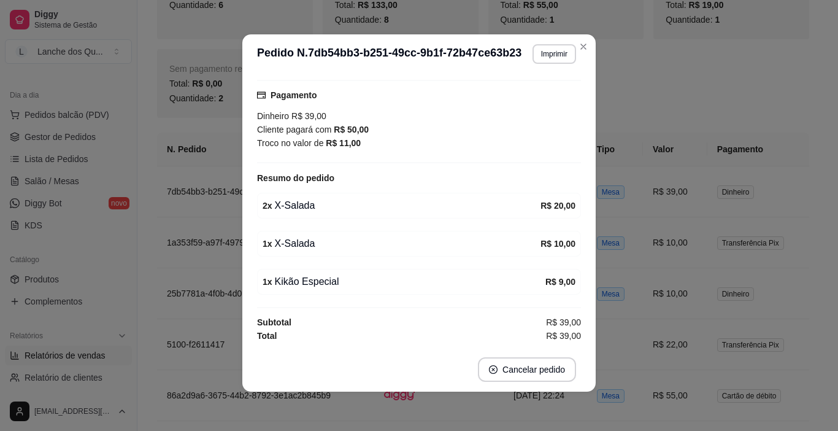
click at [336, 240] on div "1 x X-Salada" at bounding box center [402, 243] width 278 height 15
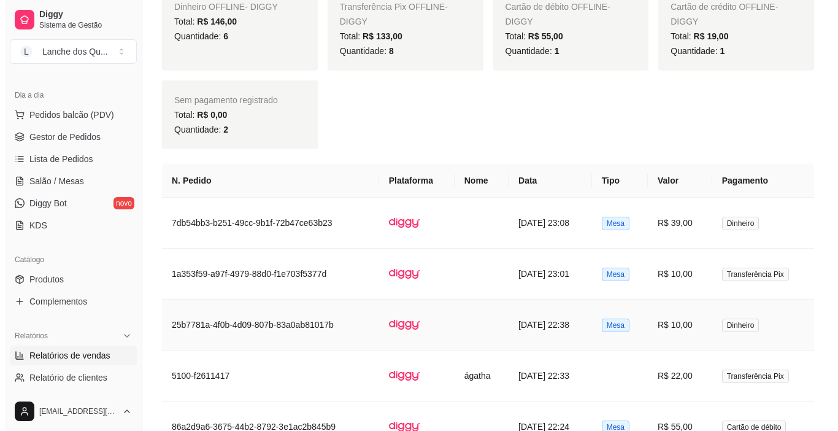
scroll to position [798, 0]
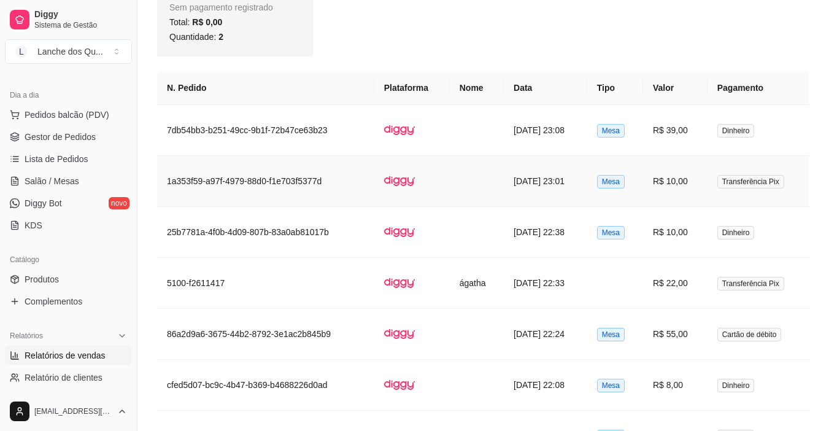
click at [712, 175] on td "Transferência Pix" at bounding box center [759, 181] width 102 height 51
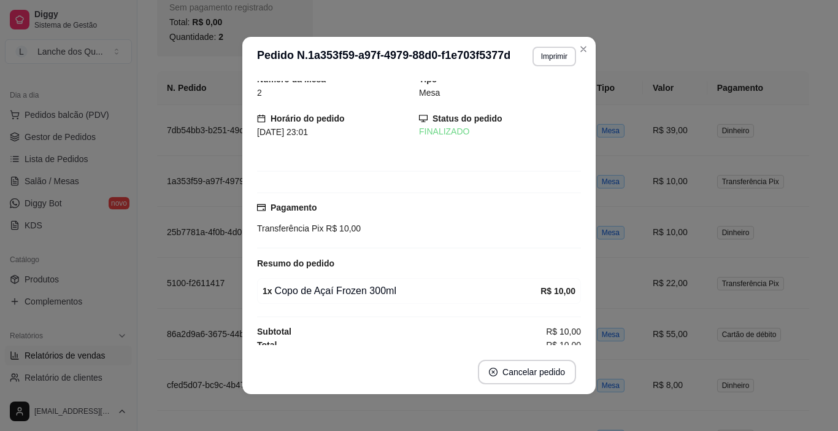
scroll to position [15, 0]
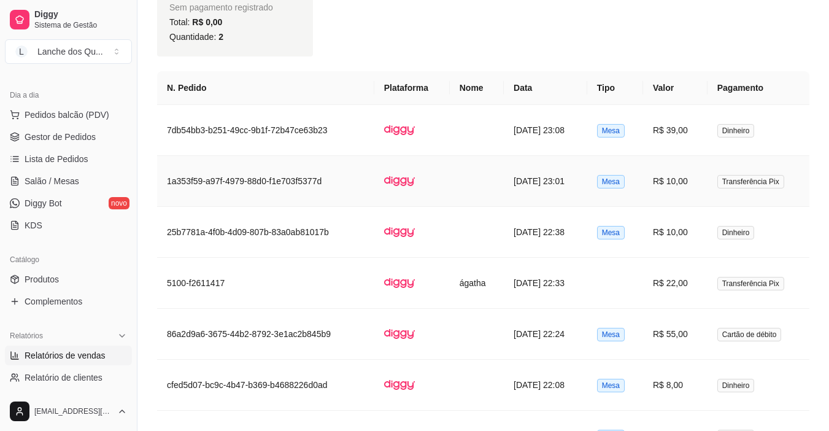
click at [674, 175] on td "R$ 10,00" at bounding box center [675, 181] width 64 height 51
click at [685, 235] on td "R$ 10,00" at bounding box center [675, 232] width 64 height 51
click at [681, 271] on td "R$ 22,00" at bounding box center [675, 283] width 64 height 51
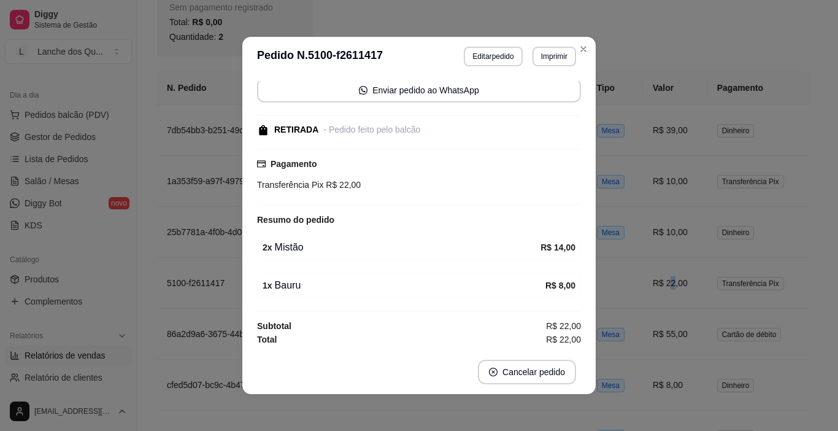
scroll to position [105, 0]
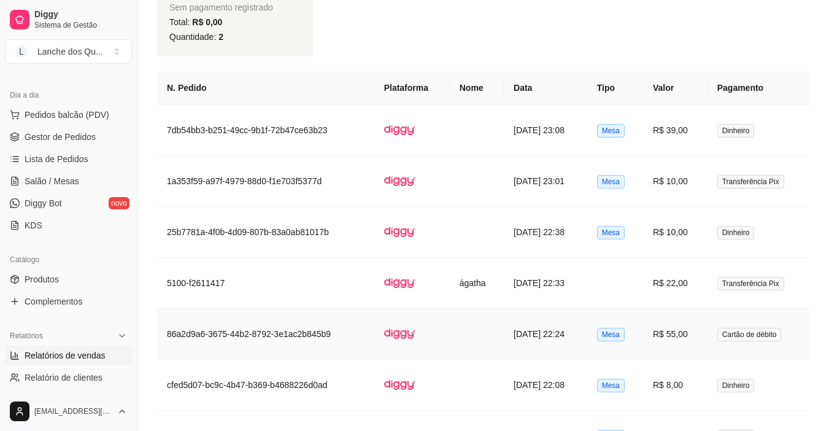
click at [679, 339] on td "R$ 55,00" at bounding box center [675, 334] width 64 height 51
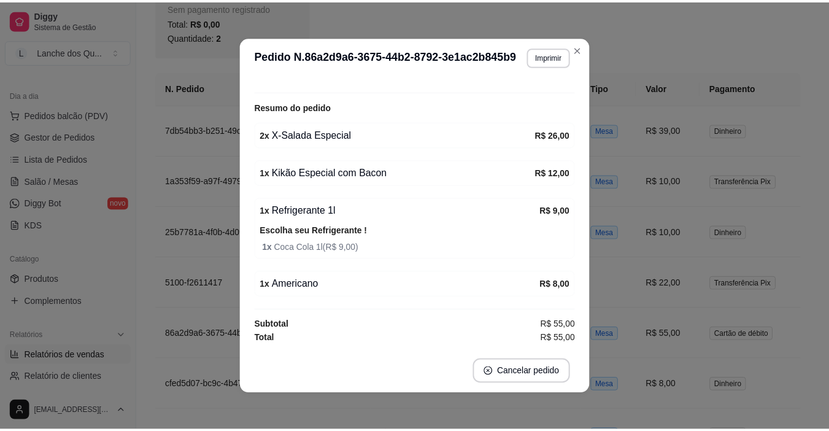
scroll to position [180, 0]
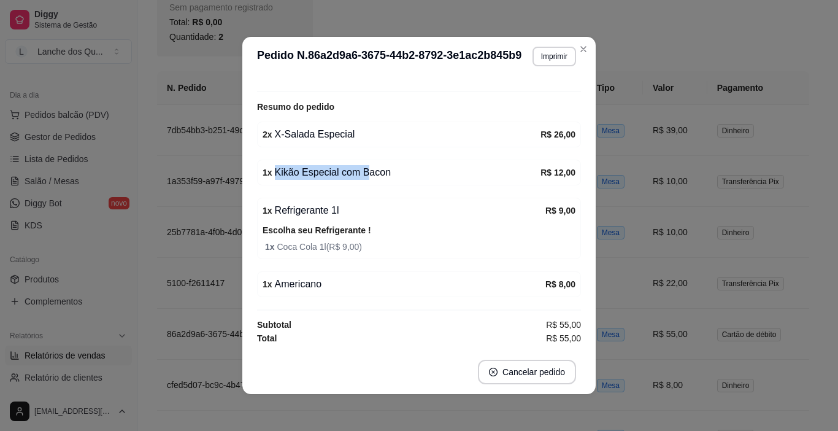
drag, startPoint x: 360, startPoint y: 171, endPoint x: 384, endPoint y: 157, distance: 27.5
click at [382, 157] on div "Número da Mesa 3 Tipo Mesa Horário do pedido [DATE] 22:24 Status do pedido FINA…" at bounding box center [419, 213] width 324 height 264
click at [387, 157] on div "Número da Mesa 3 Tipo Mesa Horário do pedido [DATE] 22:24 Status do pedido FINA…" at bounding box center [419, 213] width 324 height 264
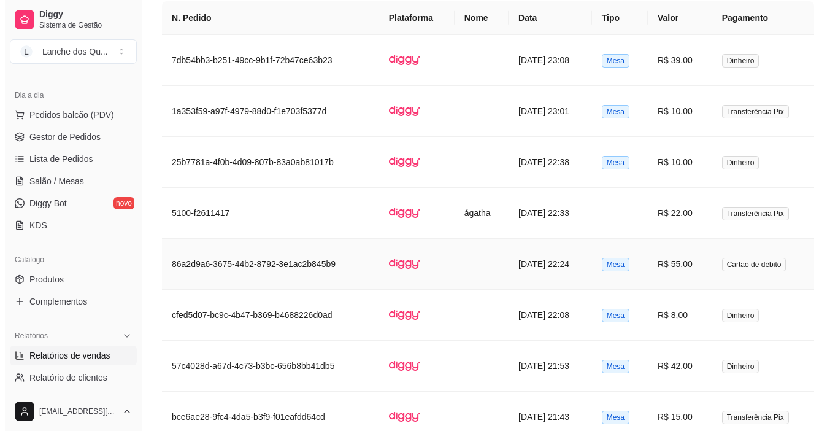
scroll to position [920, 0]
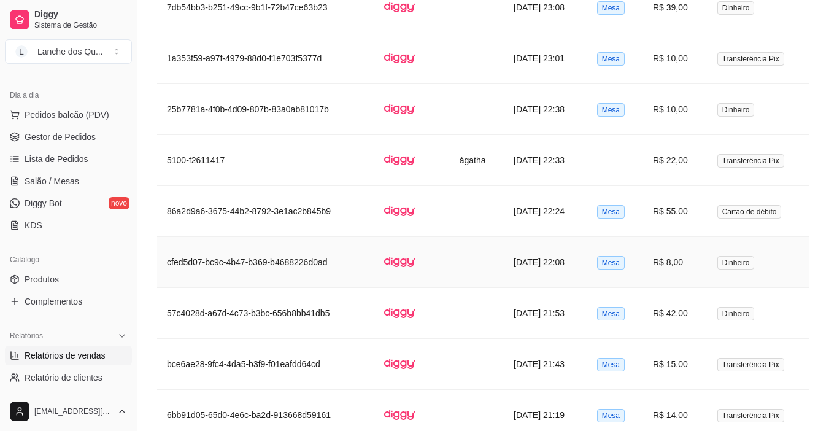
click at [676, 265] on td "R$ 8,00" at bounding box center [675, 262] width 64 height 51
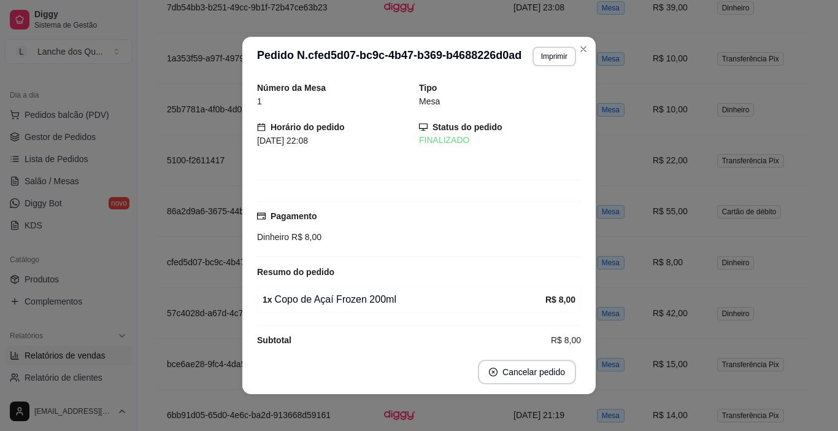
scroll to position [30, 0]
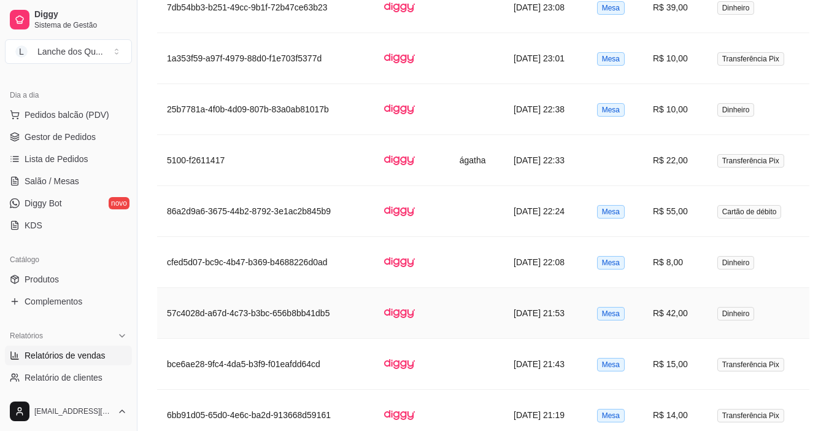
click at [693, 322] on td "R$ 42,00" at bounding box center [675, 313] width 64 height 51
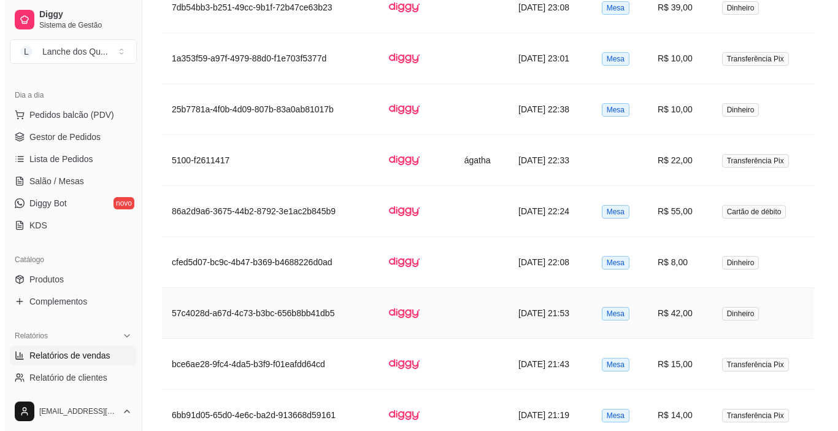
scroll to position [982, 0]
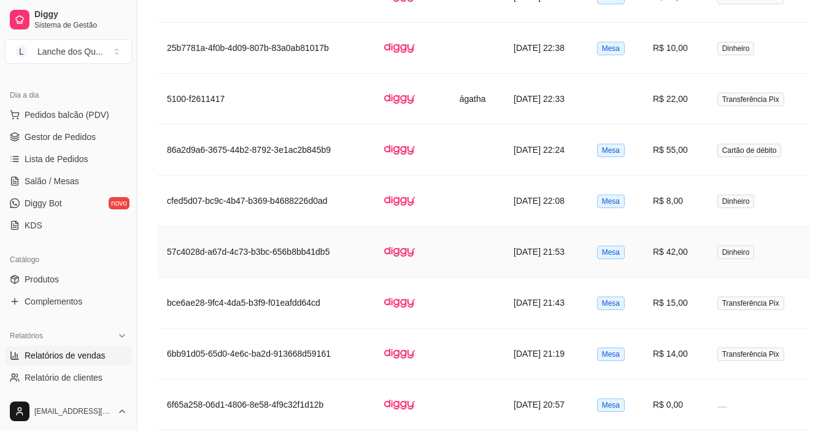
click at [703, 296] on td "R$ 15,00" at bounding box center [675, 302] width 64 height 51
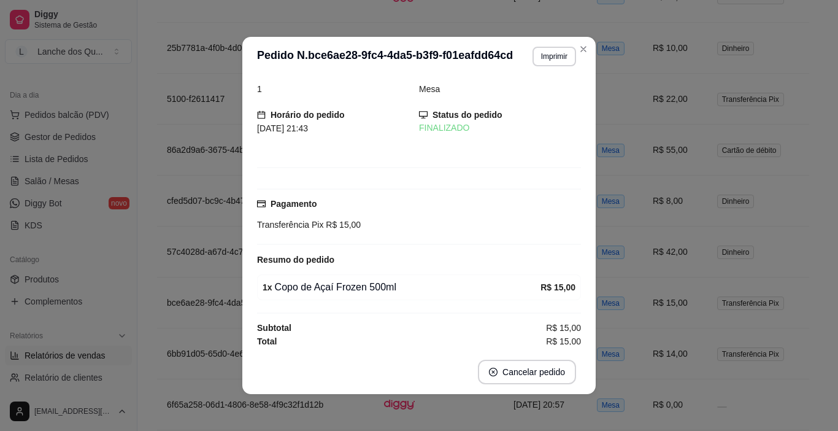
scroll to position [15, 0]
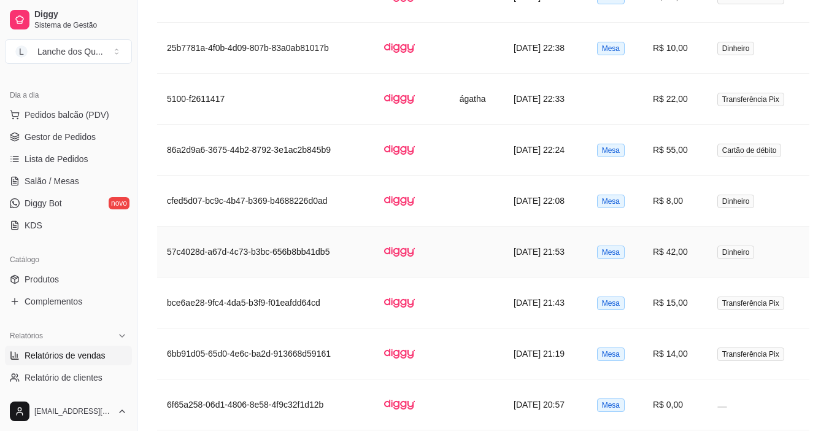
click at [702, 258] on td "R$ 42,00" at bounding box center [675, 251] width 64 height 51
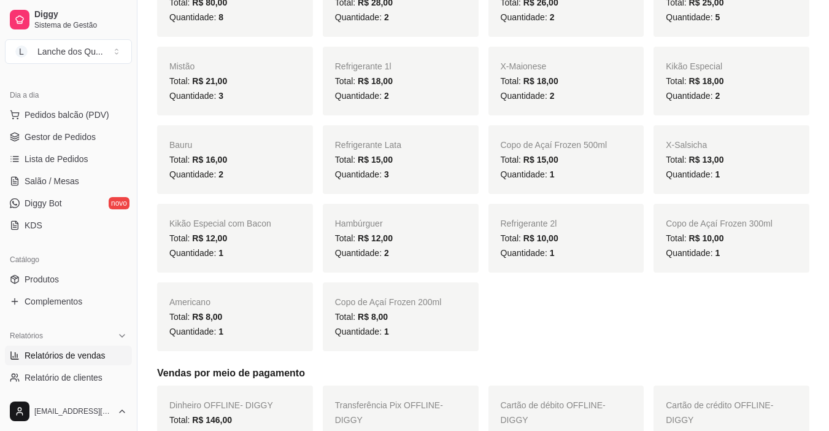
scroll to position [0, 0]
